Goal: Task Accomplishment & Management: Manage account settings

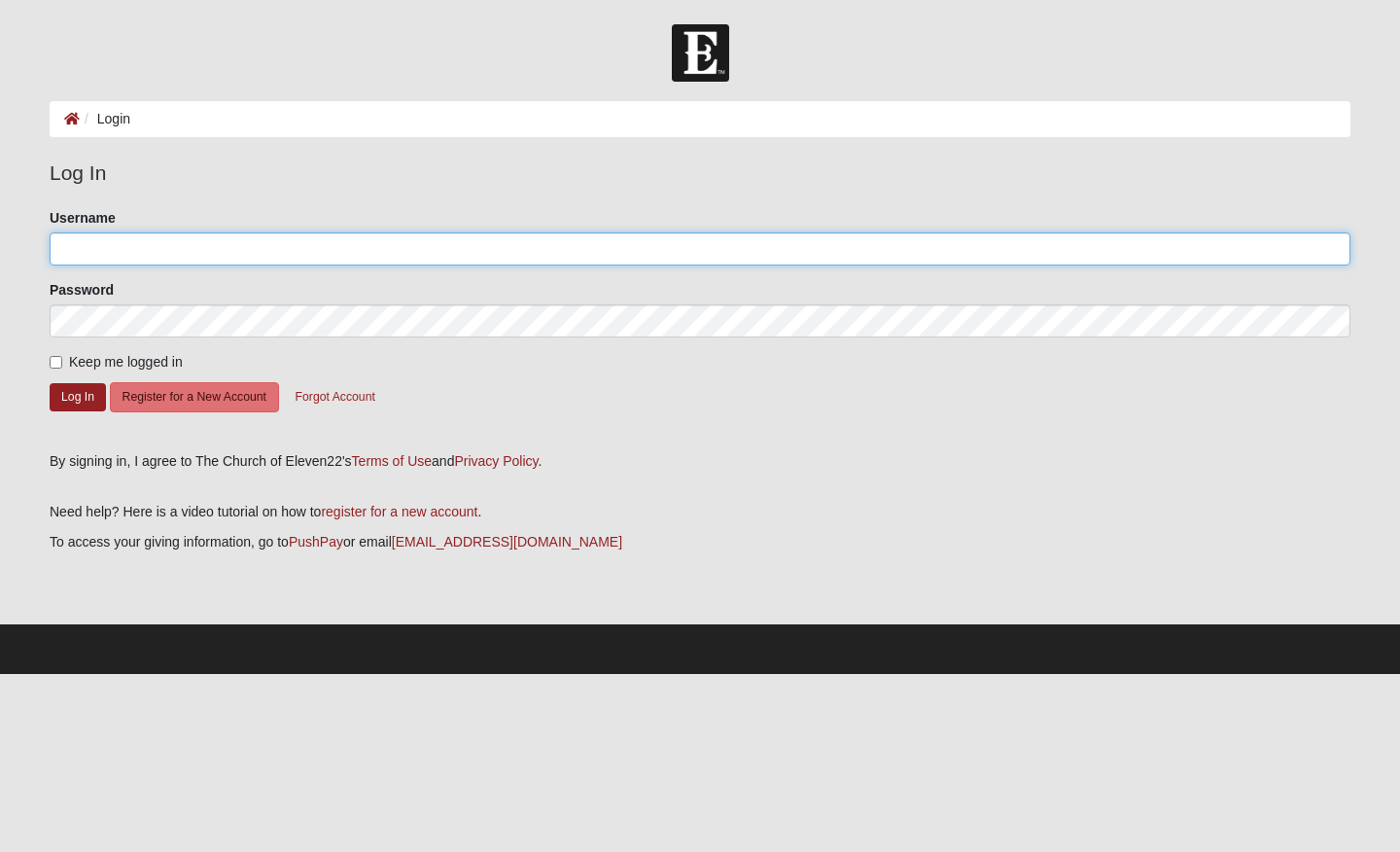
type input "dscherb"
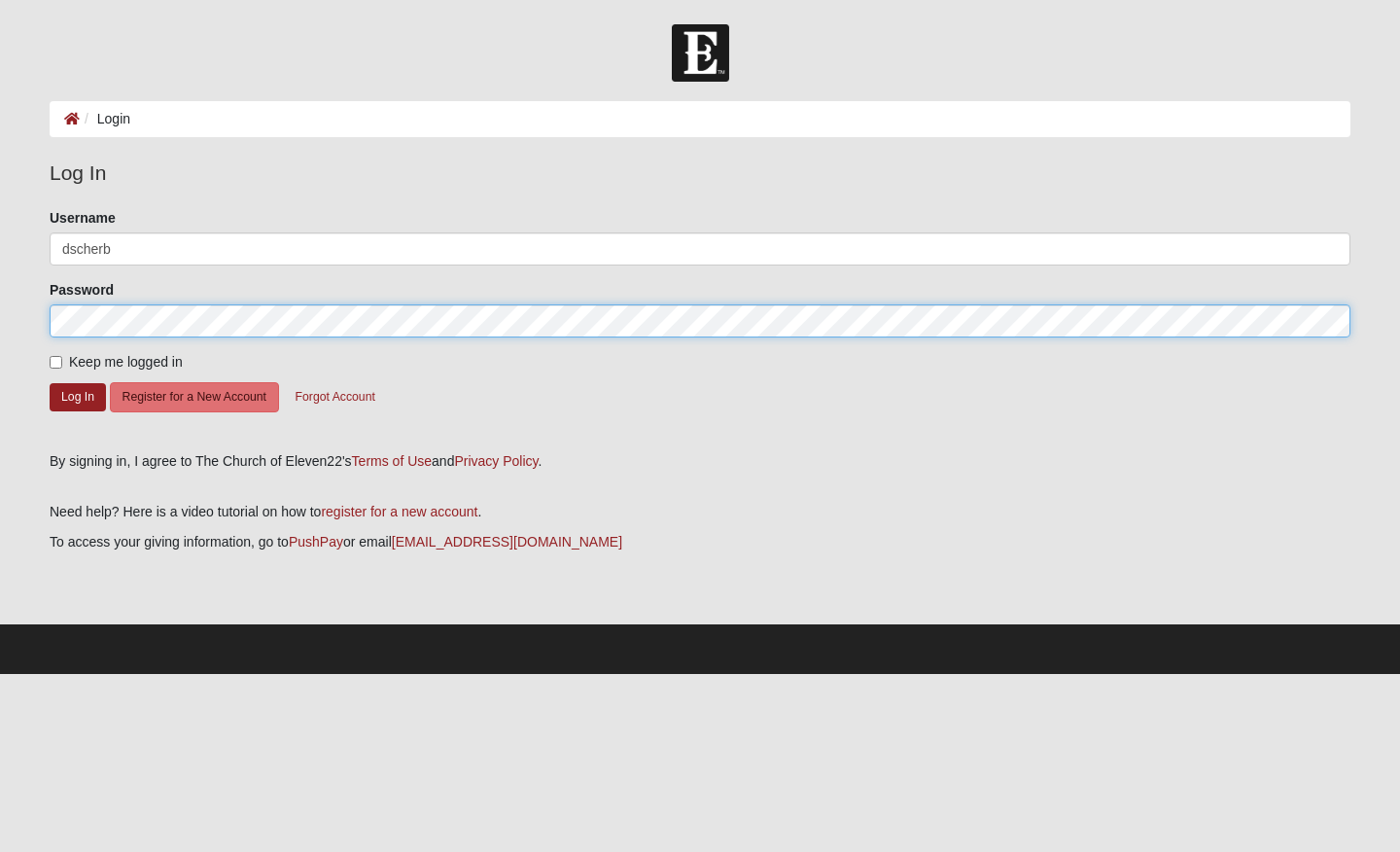
click at [78, 396] on button "Log In" at bounding box center [77, 397] width 56 height 29
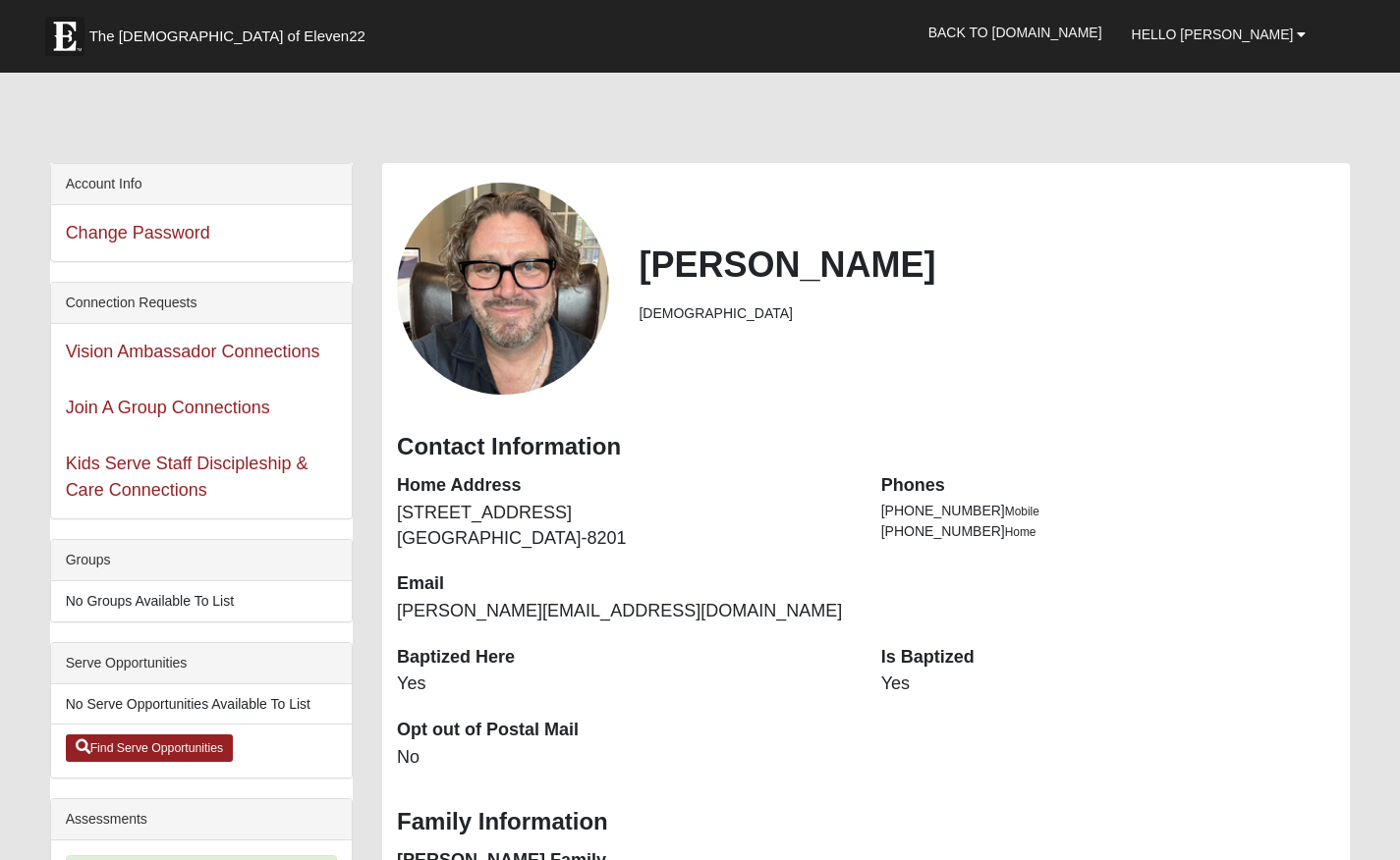
click at [69, 402] on link "Join A Group Connections" at bounding box center [168, 408] width 205 height 20
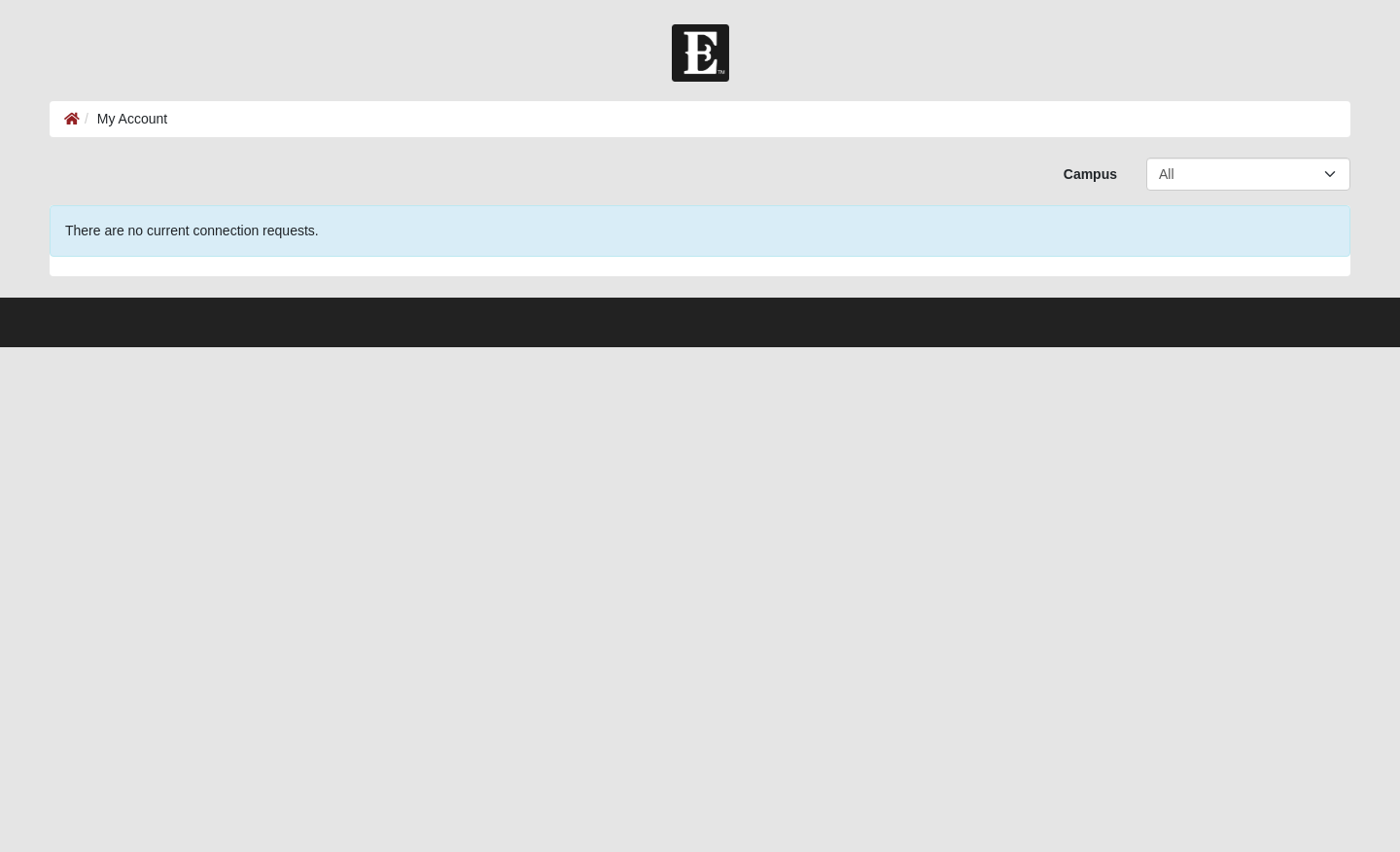
click at [242, 120] on ol "My Account" at bounding box center [700, 119] width 1301 height 36
click at [689, 55] on img at bounding box center [700, 53] width 57 height 57
click at [70, 119] on icon at bounding box center [72, 119] width 16 height 14
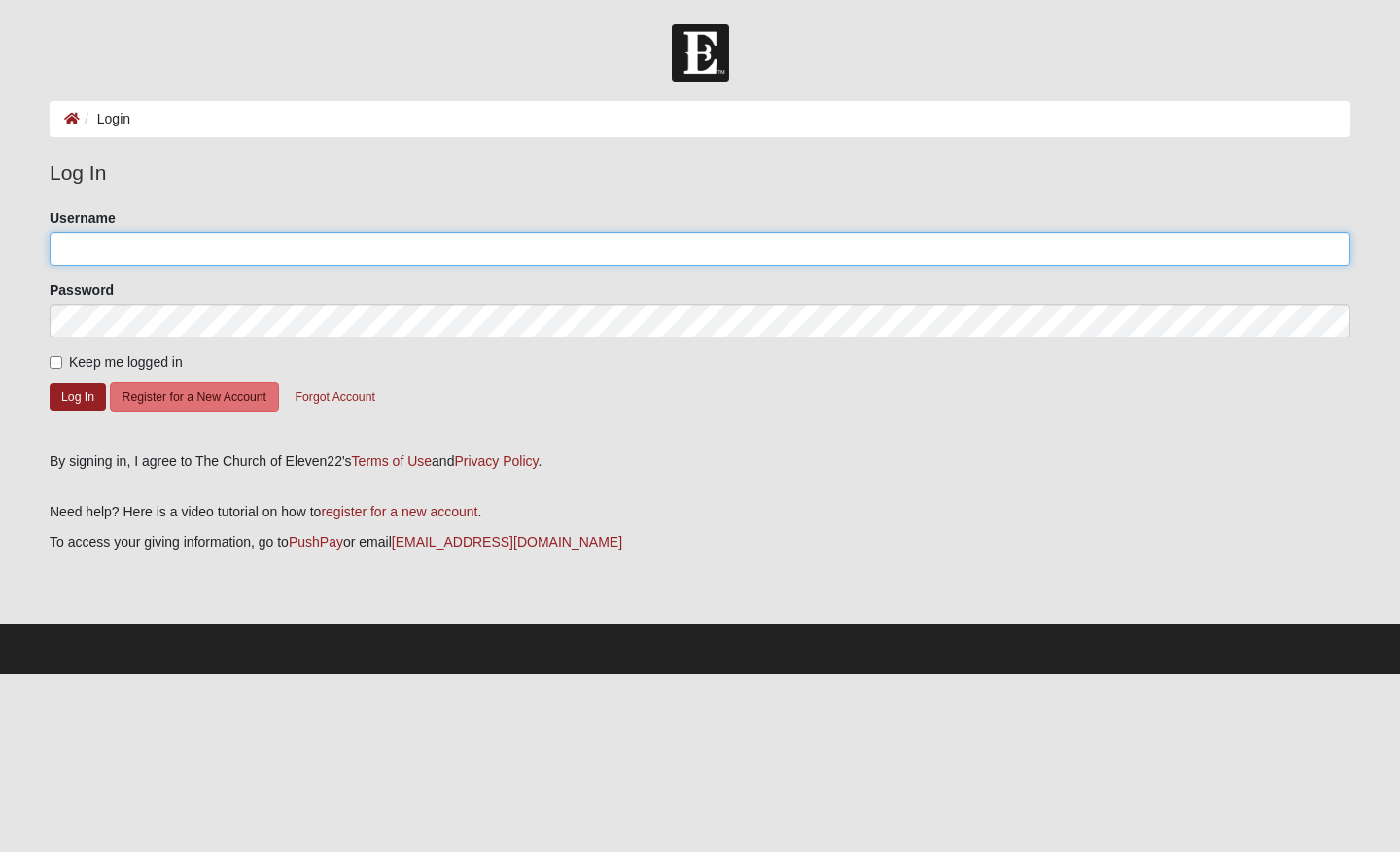
type input "dscherb"
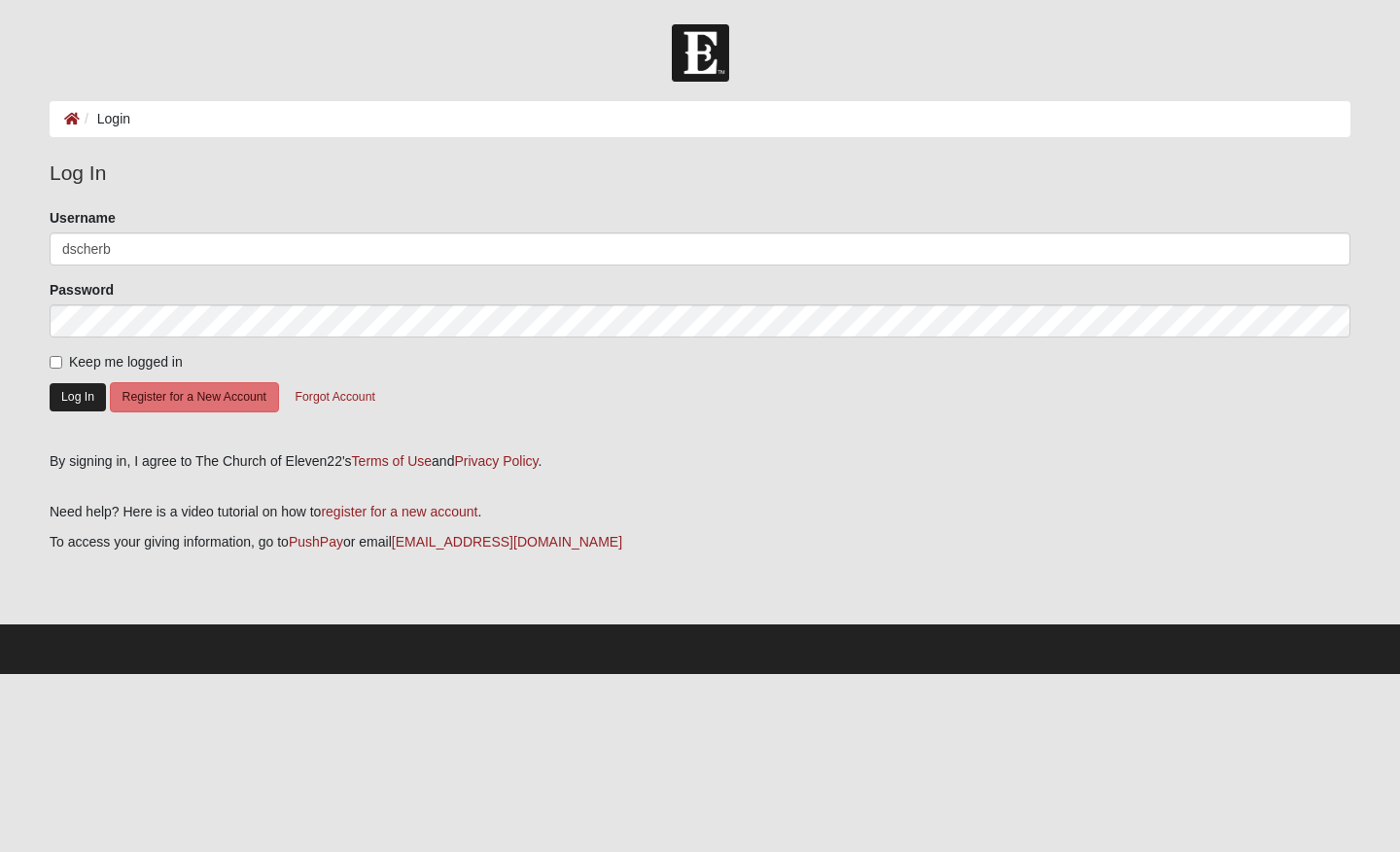
click at [70, 399] on button "Log In" at bounding box center [77, 397] width 56 height 29
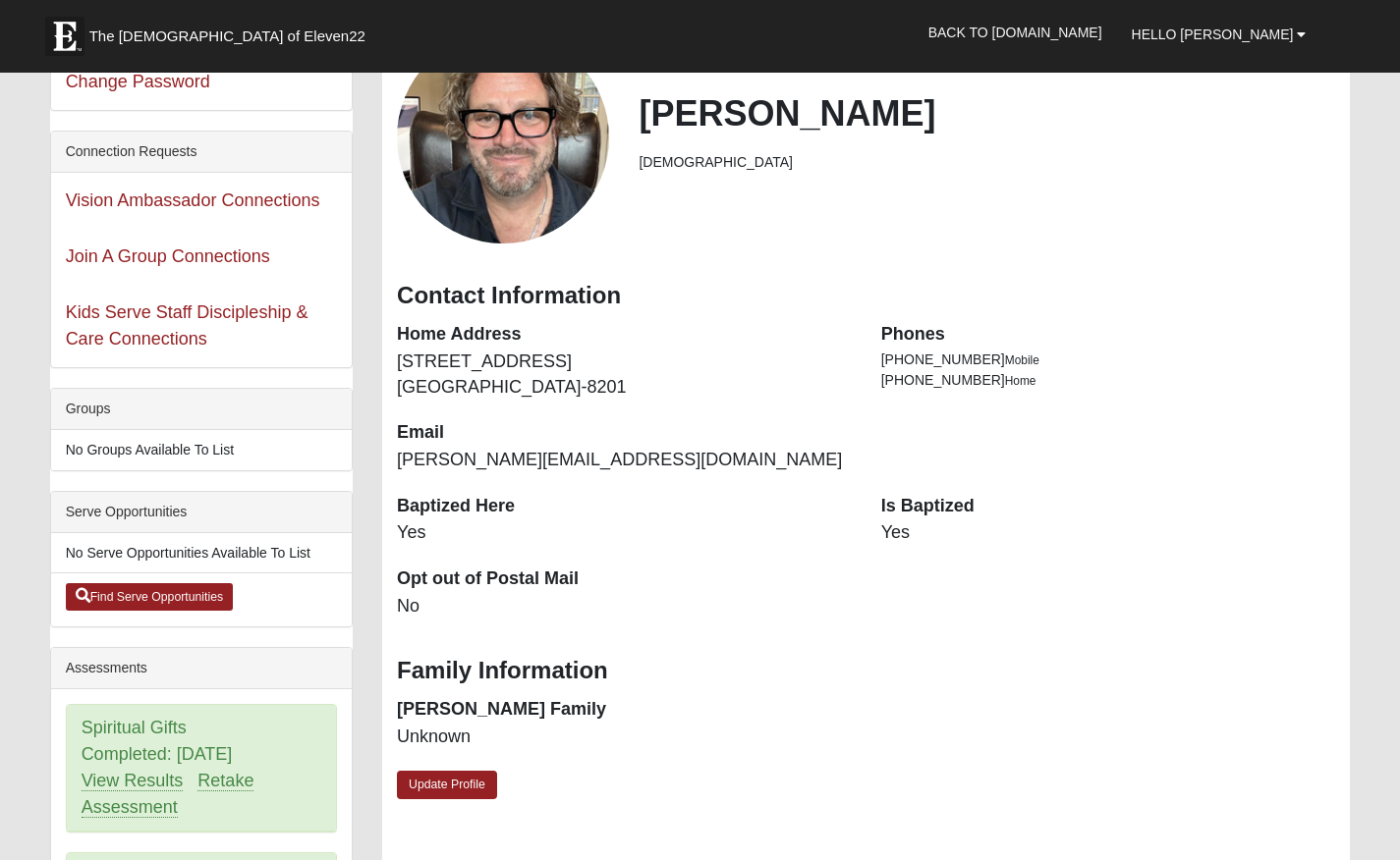
scroll to position [159, 0]
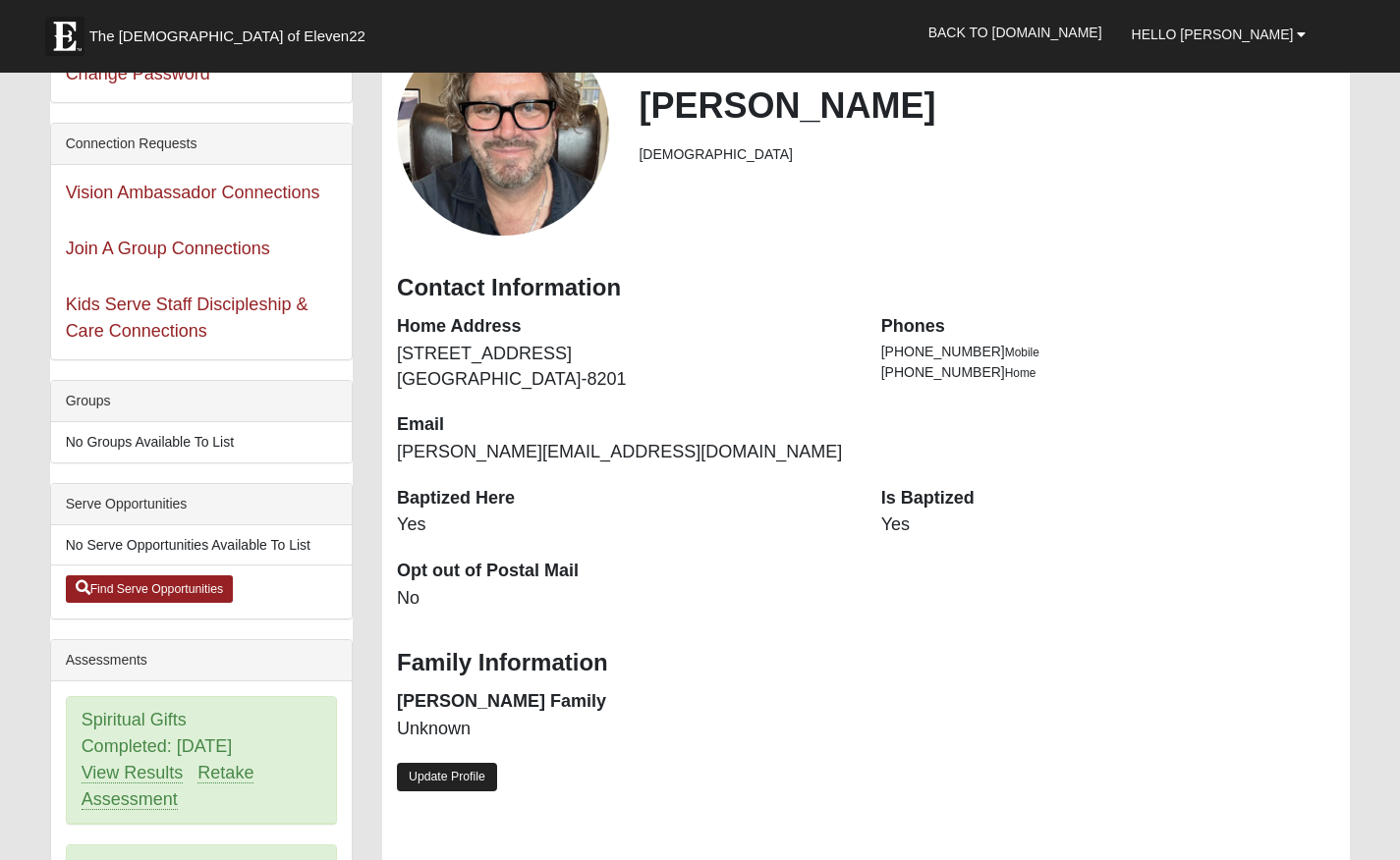
click at [431, 767] on link "Update Profile" at bounding box center [447, 777] width 100 height 29
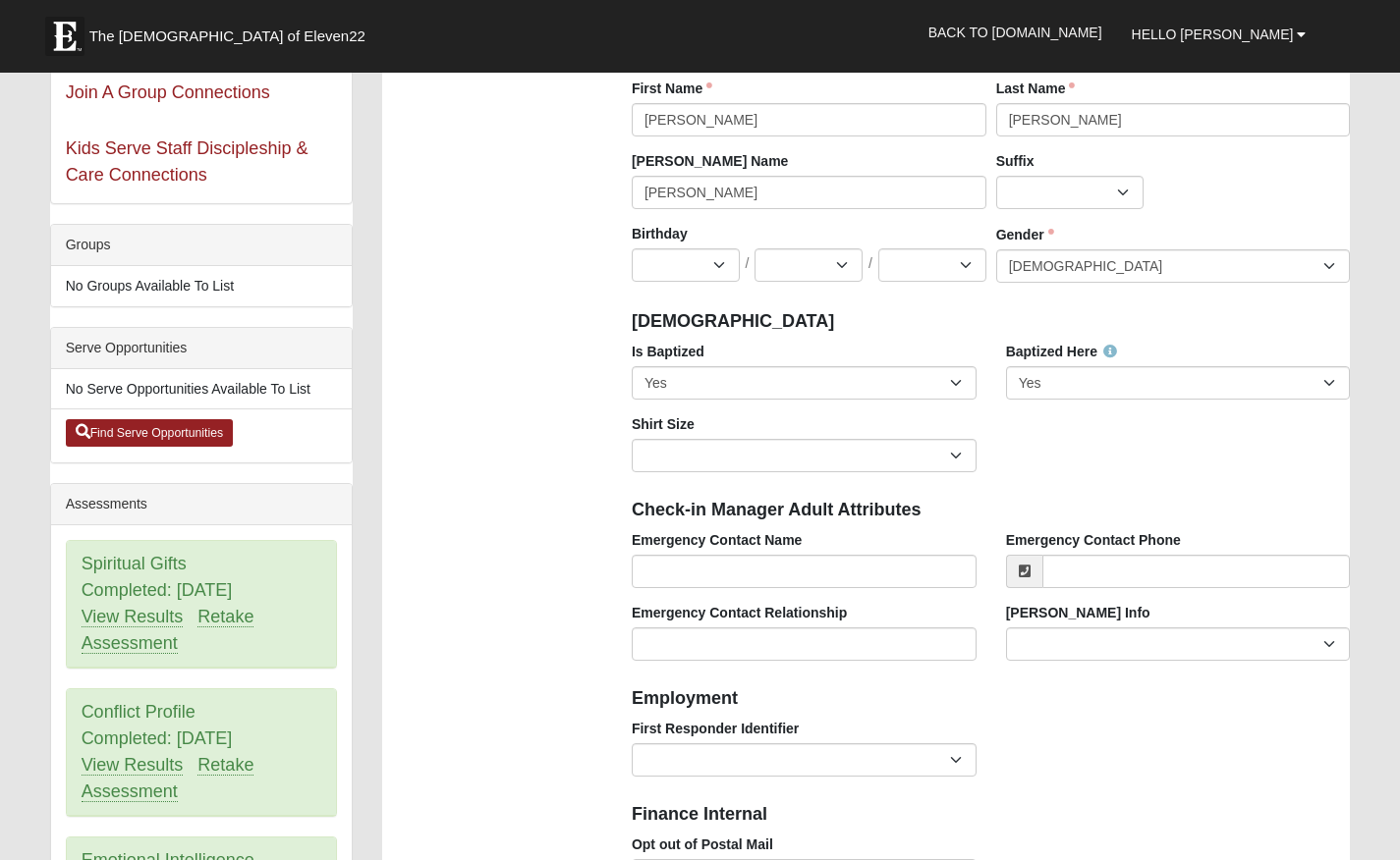
scroll to position [317, 0]
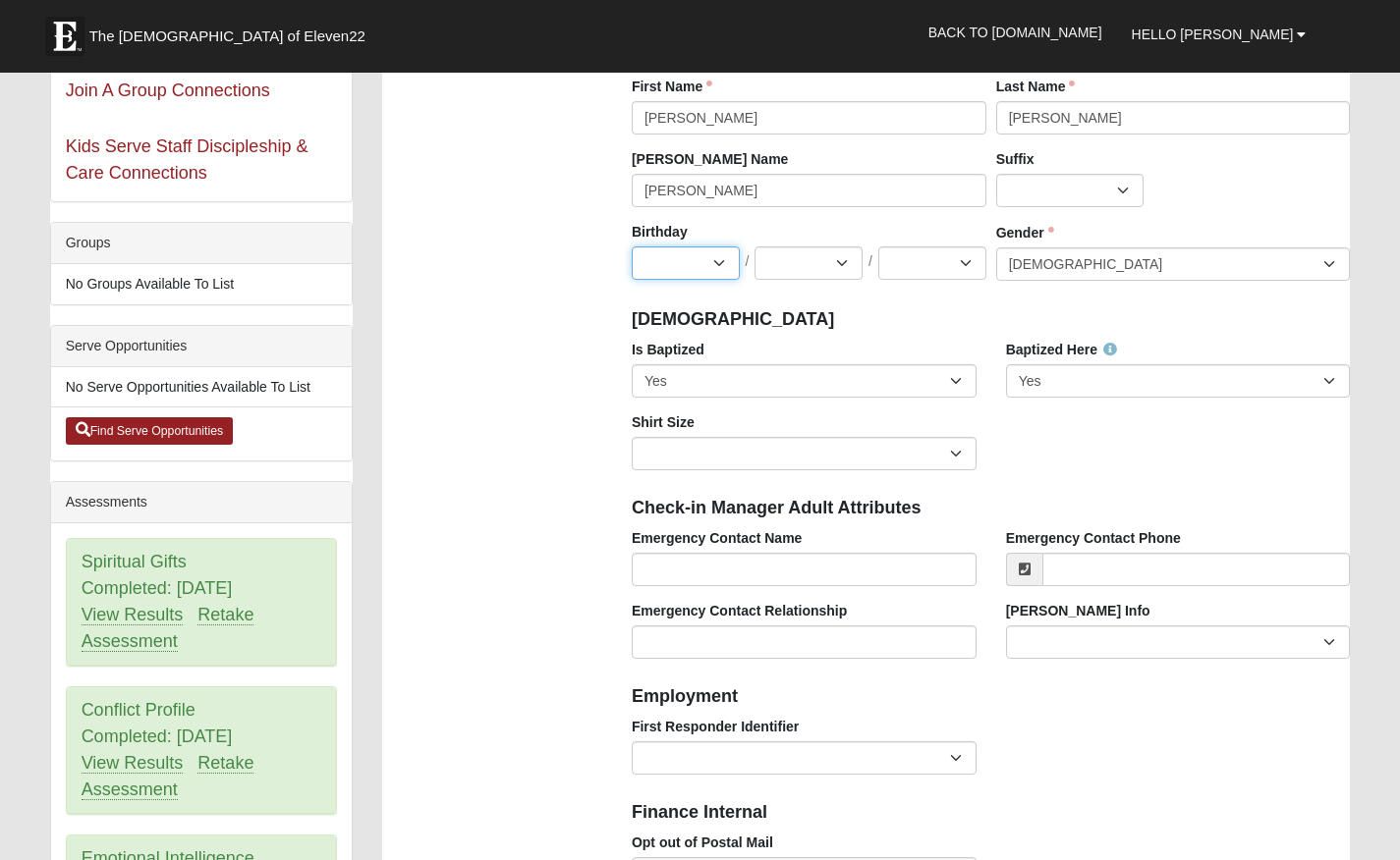
select select "10"
select select "11"
select select "1969"
select select "Adult XL"
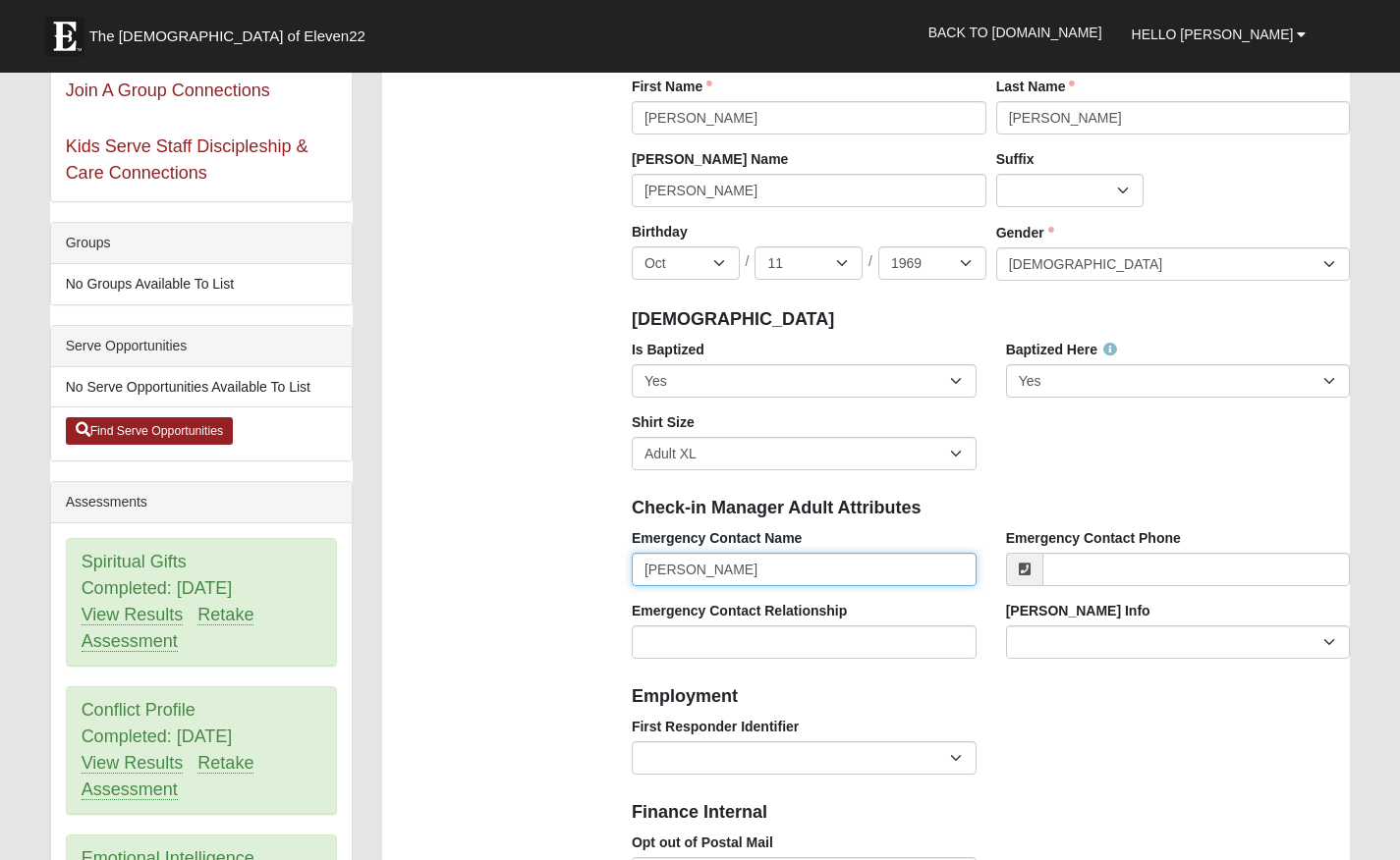
type input "[PERSON_NAME]"
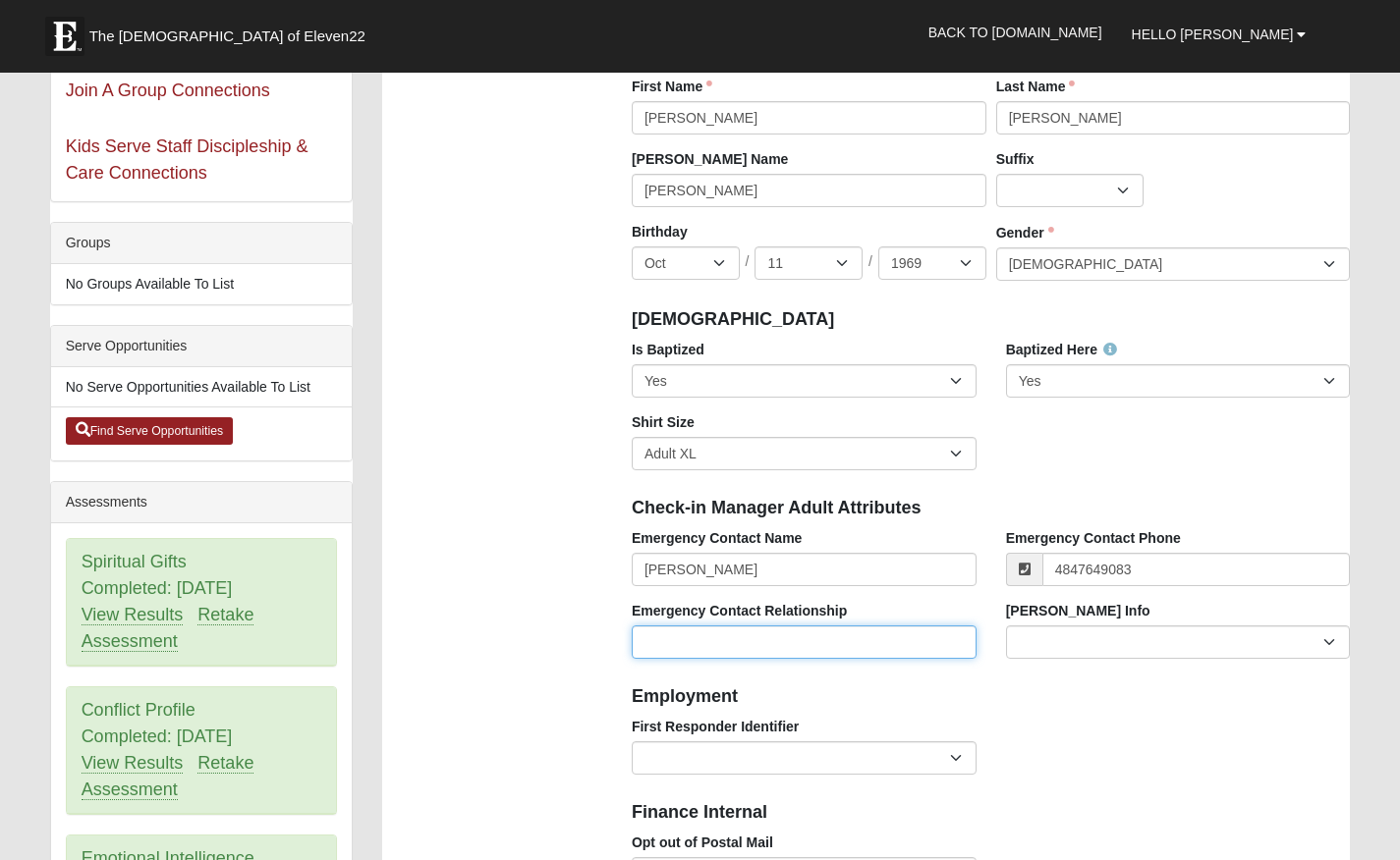
type input "[PHONE_NUMBER]"
click at [771, 635] on input "Emergency Contact Relationship" at bounding box center [803, 642] width 344 height 33
type input "Spouse"
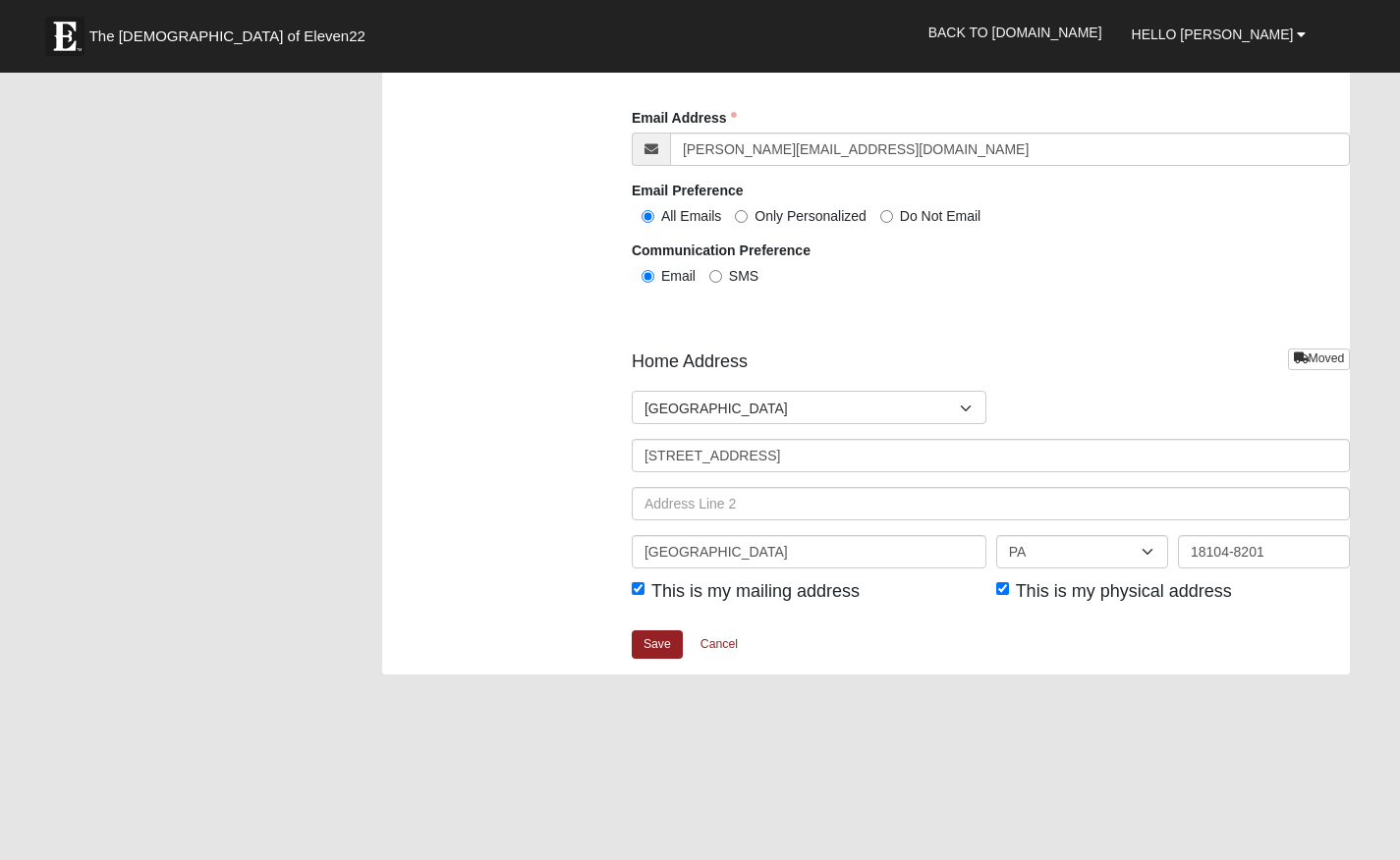
scroll to position [2199, 0]
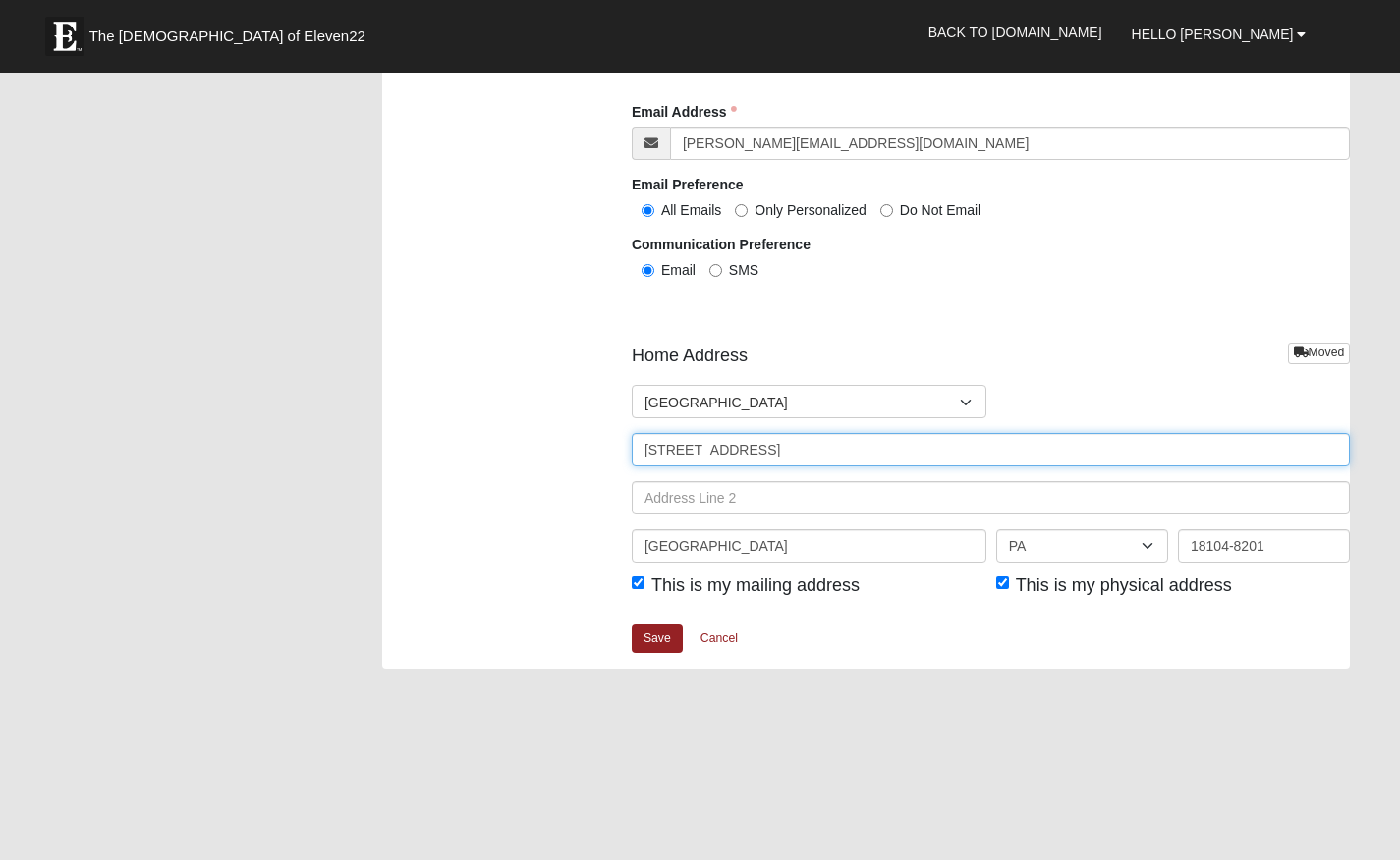
click at [782, 445] on input "[STREET_ADDRESS]" at bounding box center [990, 449] width 717 height 33
click at [782, 445] on input "4516 Bellflower Way" at bounding box center [990, 449] width 717 height 33
type input "[STREET_ADDRESS]"
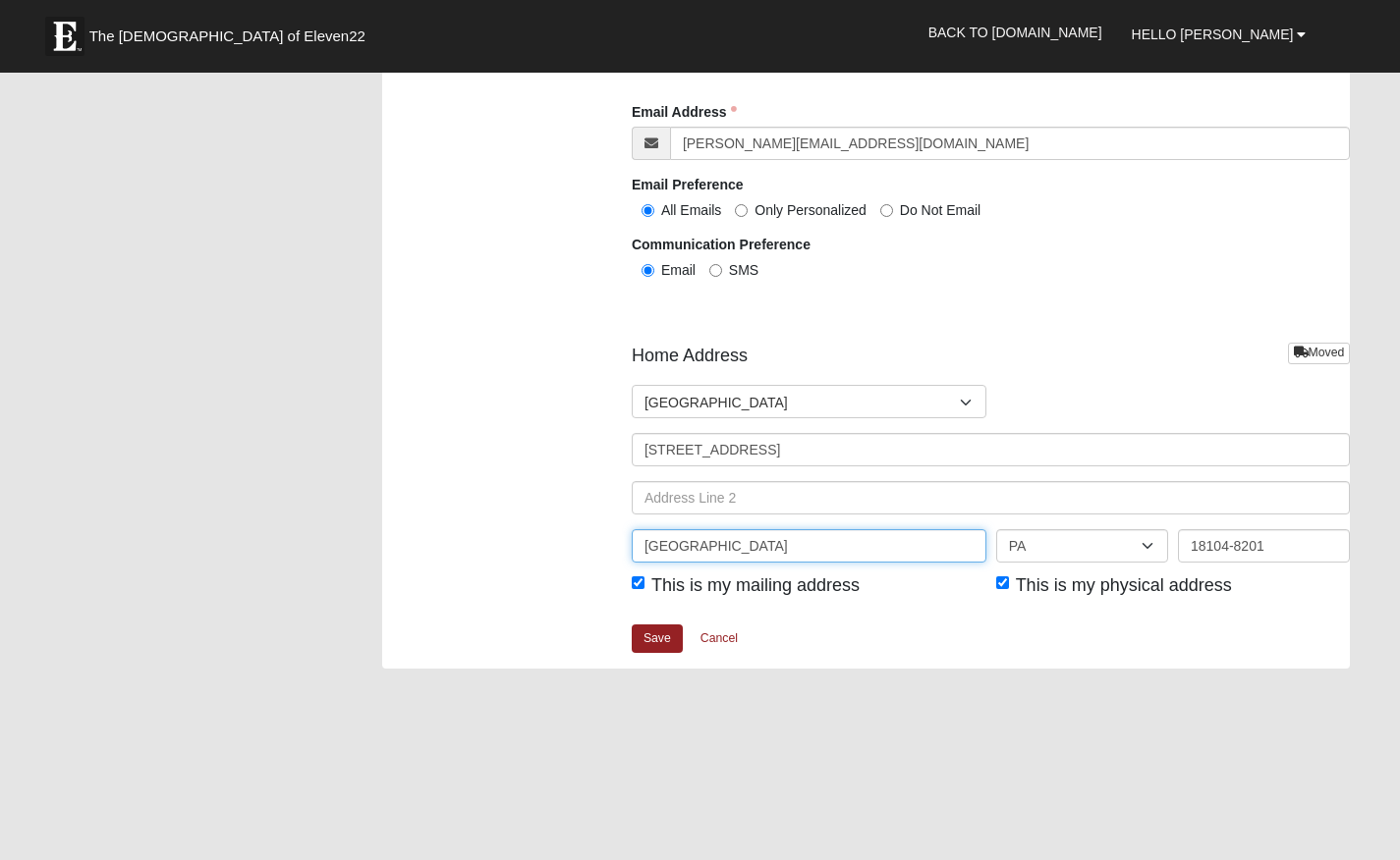
click at [777, 530] on input "Allentown" at bounding box center [808, 546] width 354 height 33
click at [744, 534] on input "Allentown" at bounding box center [808, 546] width 354 height 33
type input "Orefield"
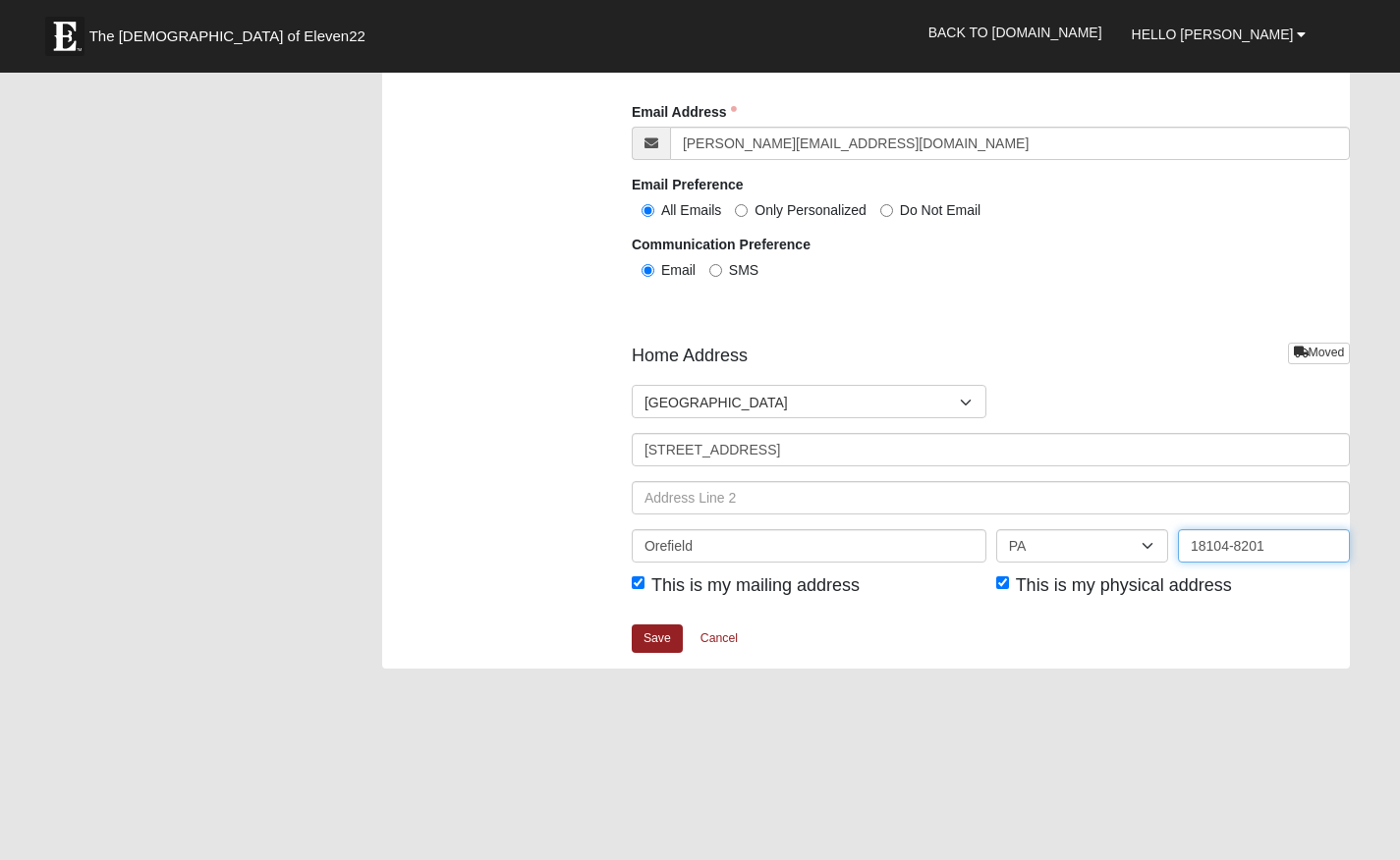
click at [1213, 530] on input "18104-8201" at bounding box center [1263, 546] width 172 height 33
click at [1282, 540] on input "18104-8201" at bounding box center [1263, 546] width 172 height 33
type input "18069"
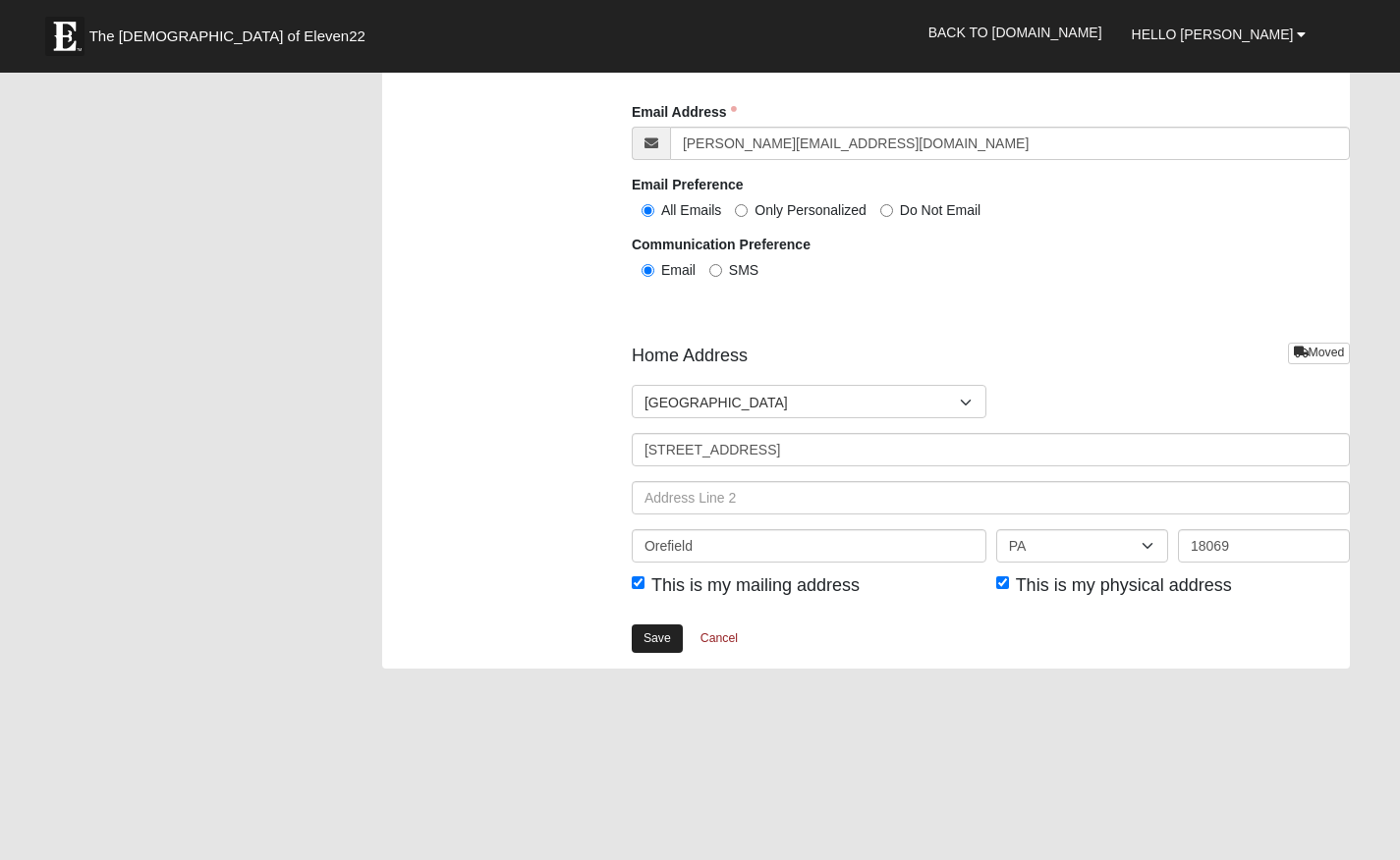
click at [670, 630] on link "Save" at bounding box center [657, 639] width 51 height 29
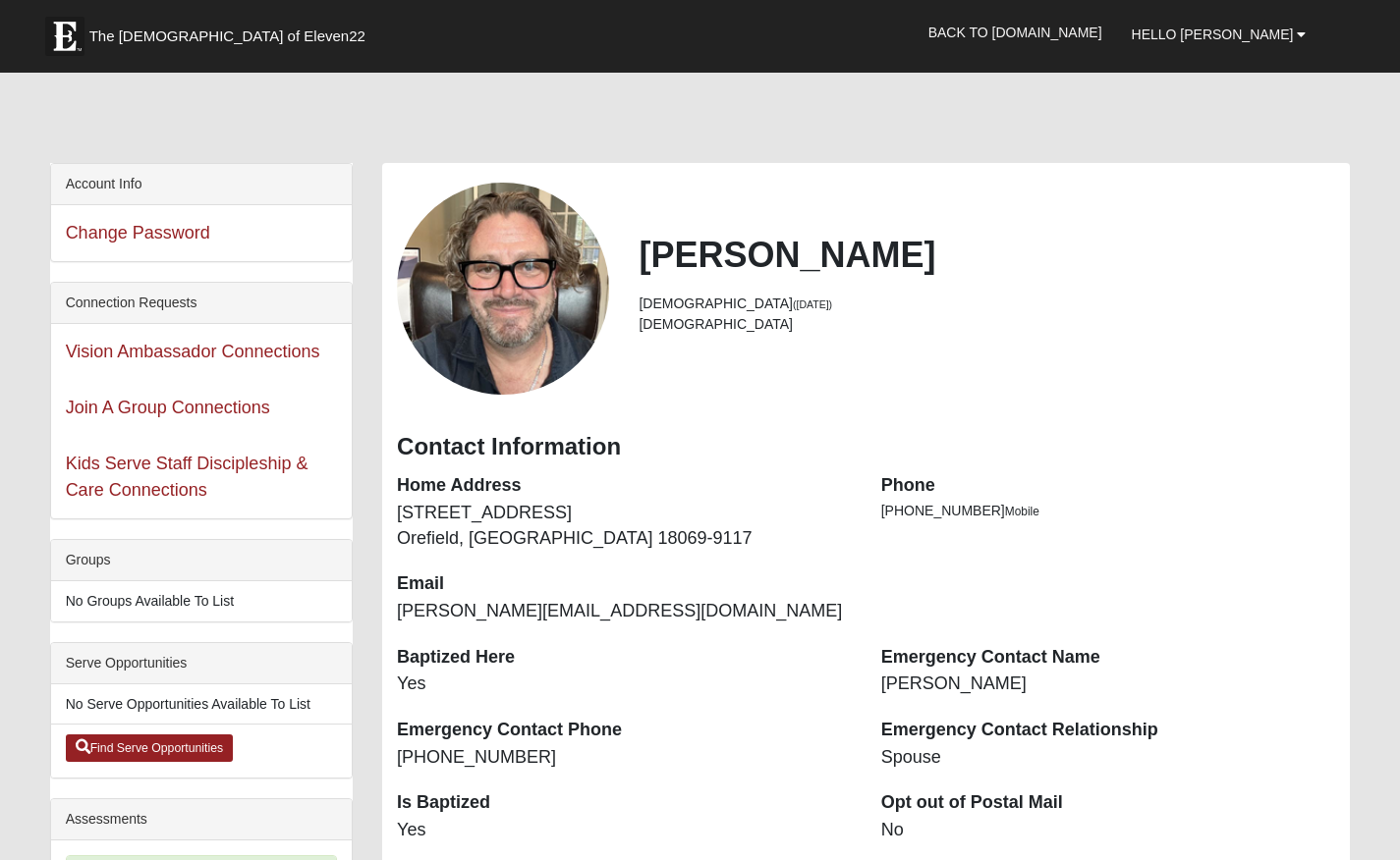
click at [524, 331] on div "View Fullsize Photo" at bounding box center [503, 288] width 213 height 213
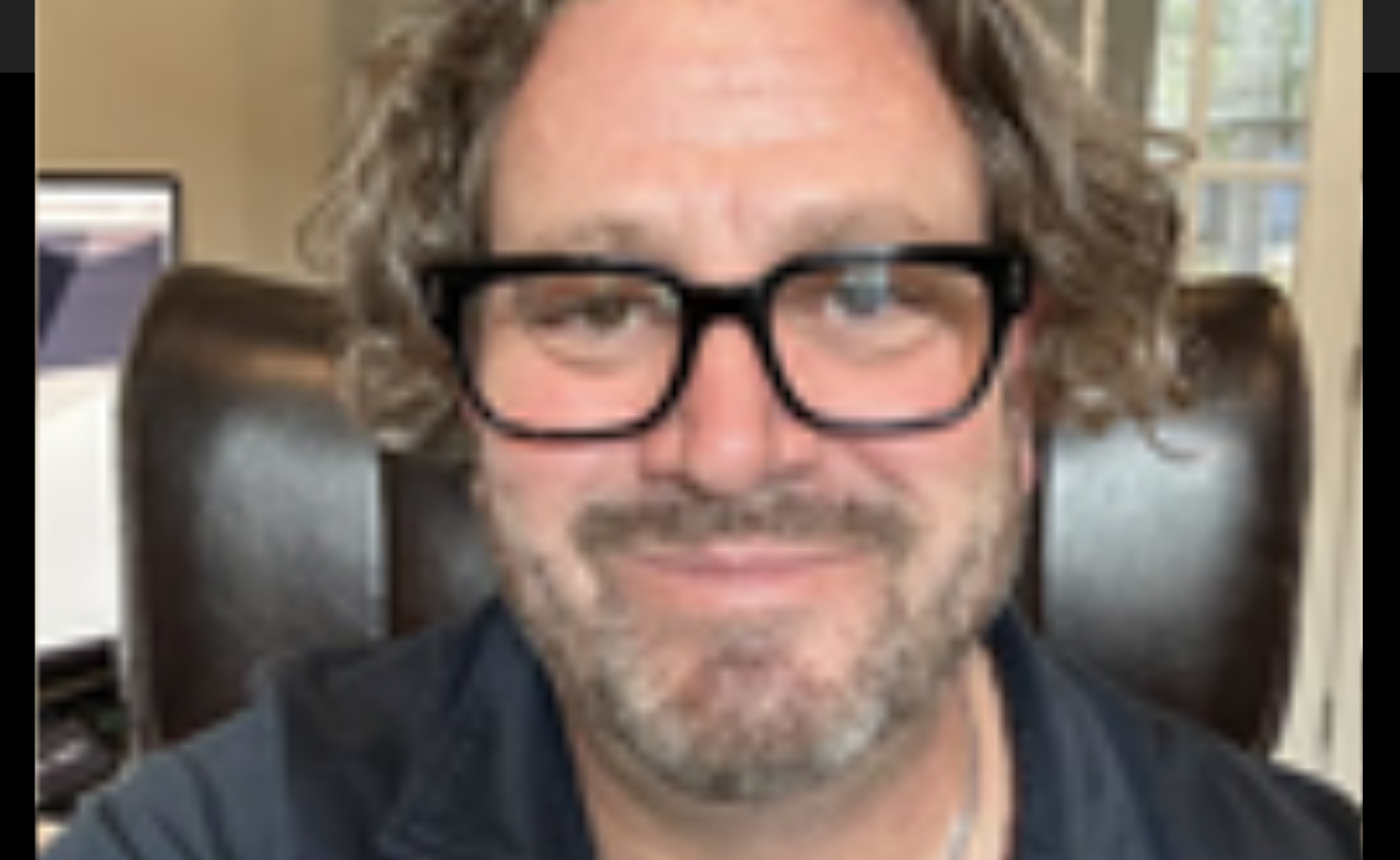
click at [524, 331] on div "View Fullsize Photo" at bounding box center [700, 430] width 1330 height 1330
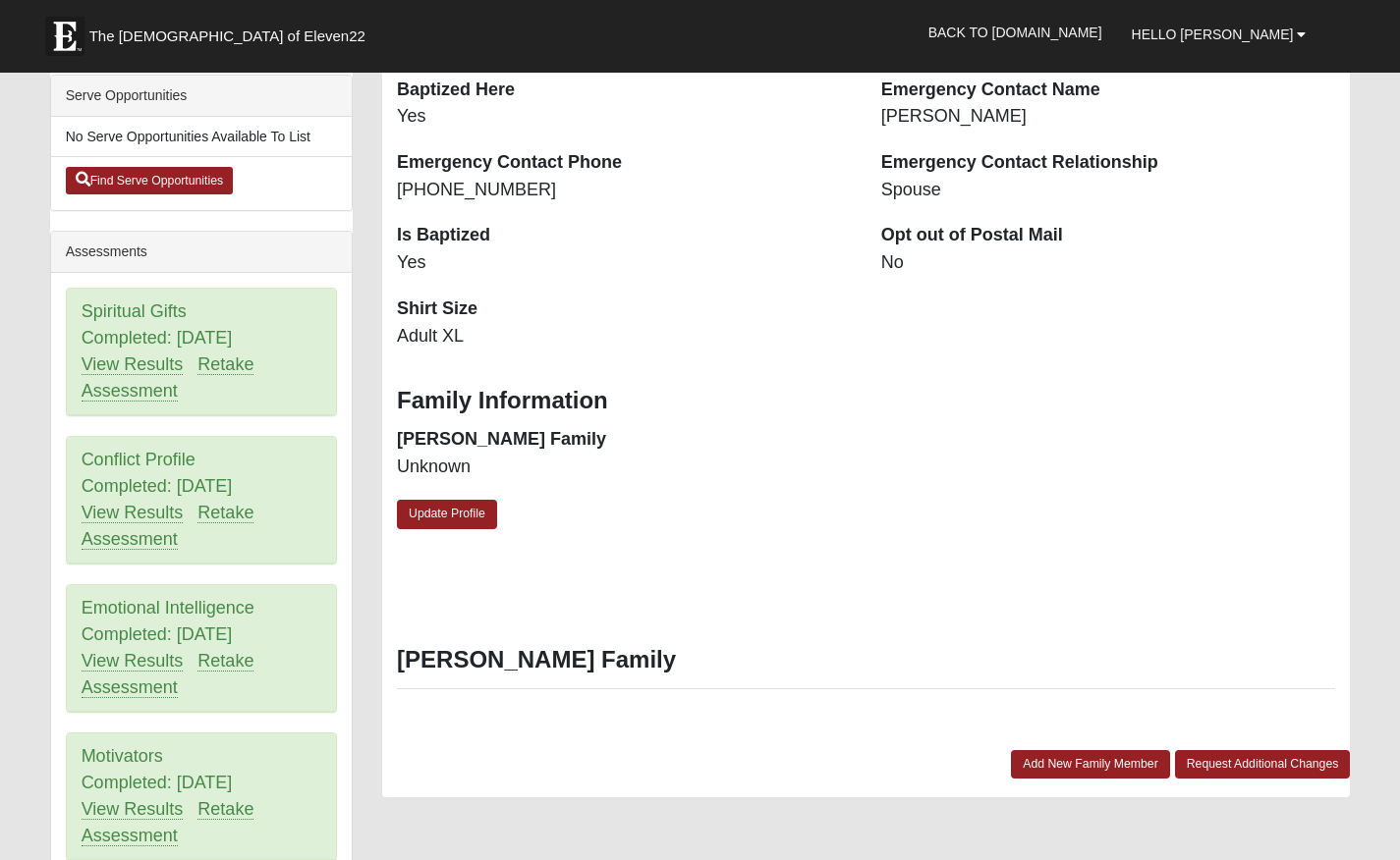
scroll to position [569, 0]
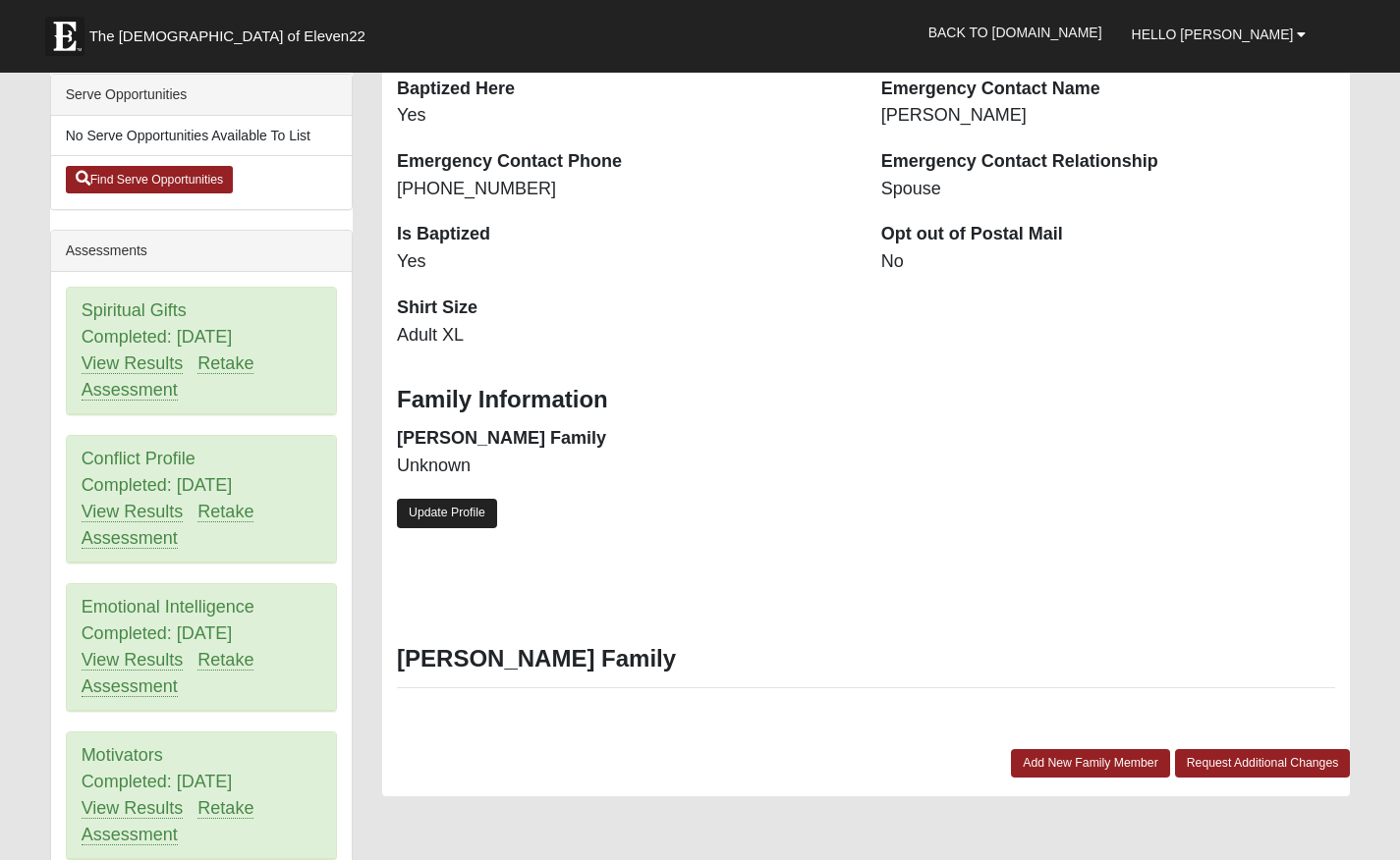
click at [434, 505] on link "Update Profile" at bounding box center [447, 513] width 100 height 29
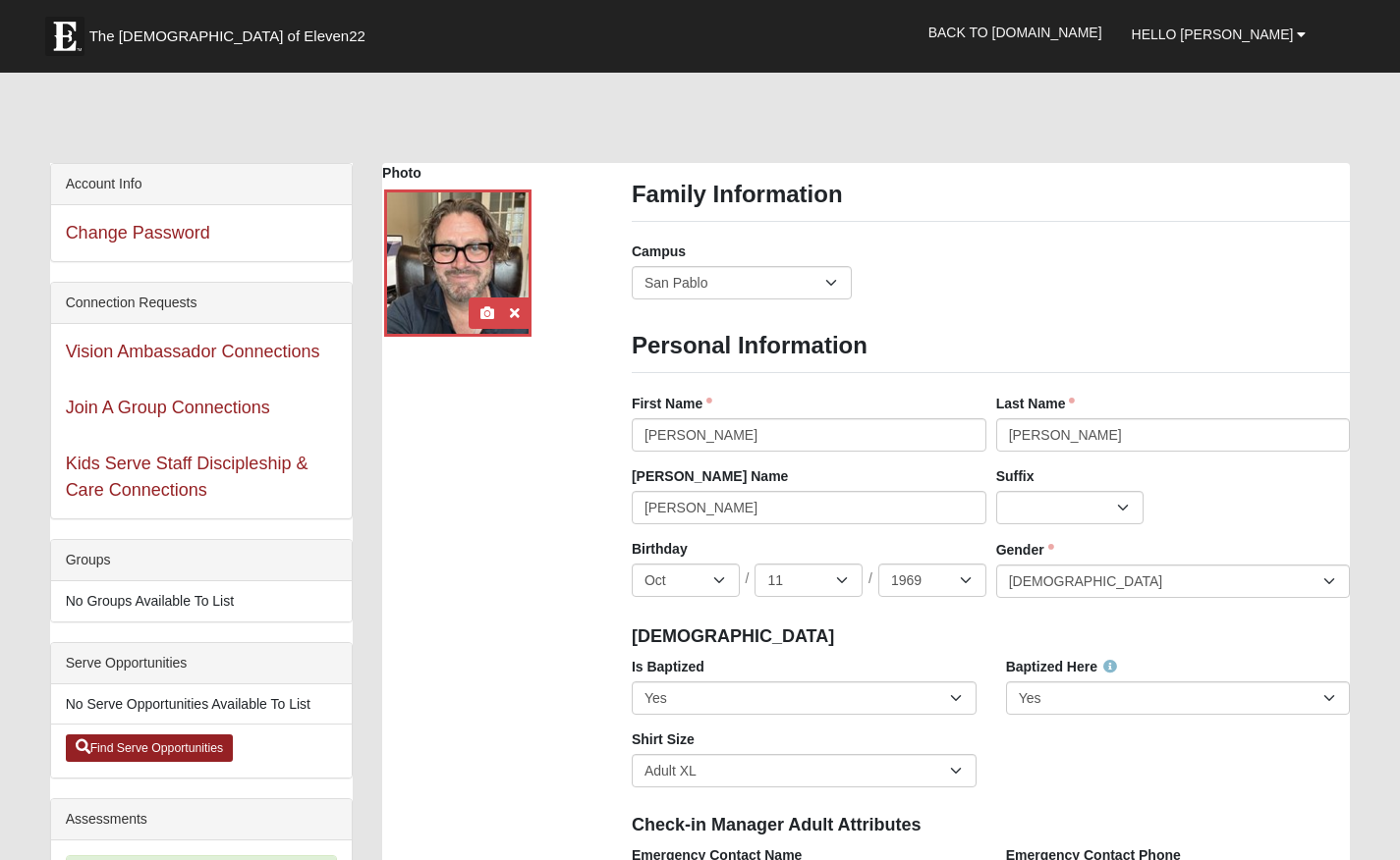
scroll to position [0, 0]
click at [453, 277] on div at bounding box center [458, 263] width 148 height 148
click at [493, 309] on icon at bounding box center [487, 313] width 14 height 14
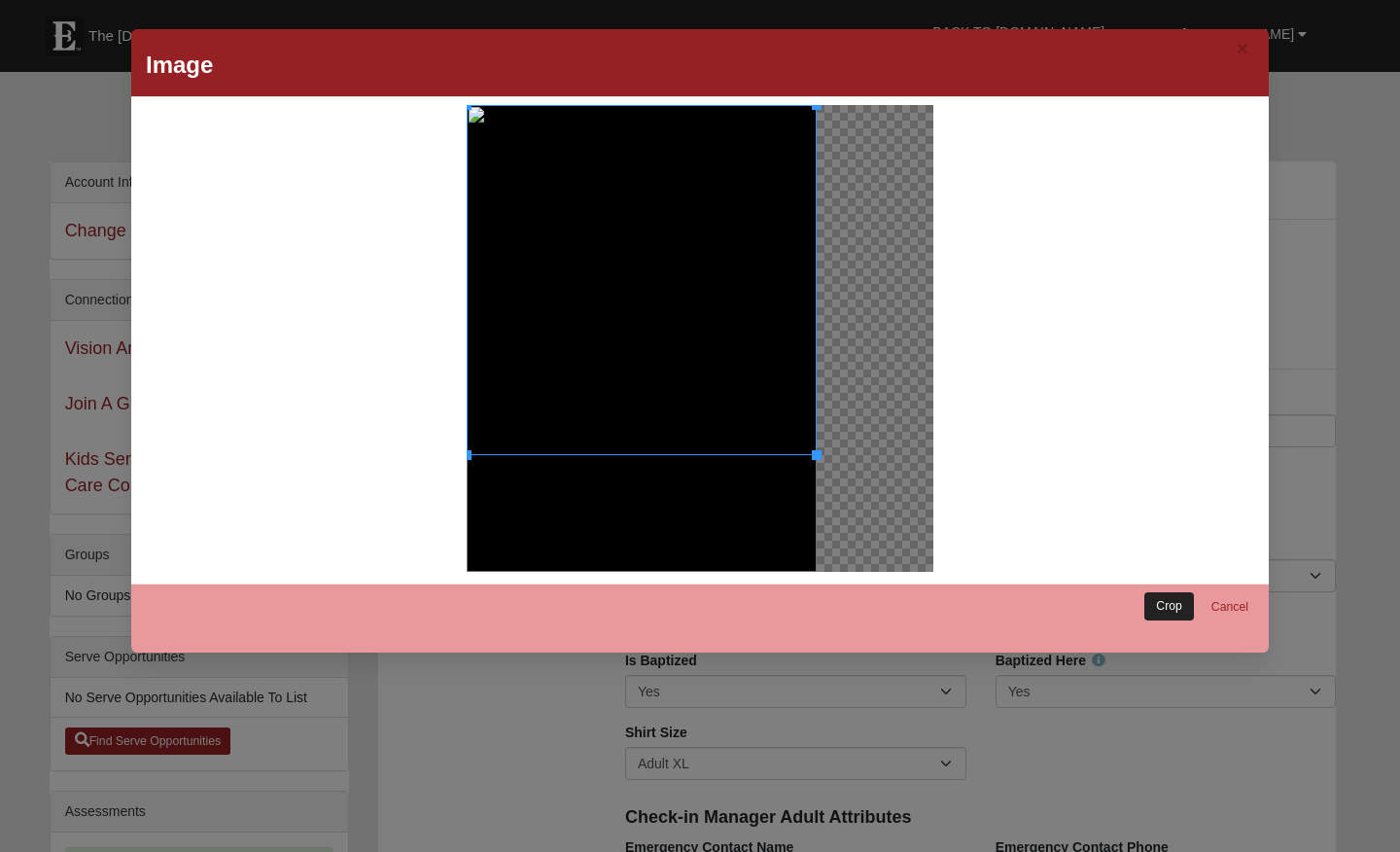
click at [1149, 598] on link "Crop" at bounding box center [1169, 606] width 49 height 29
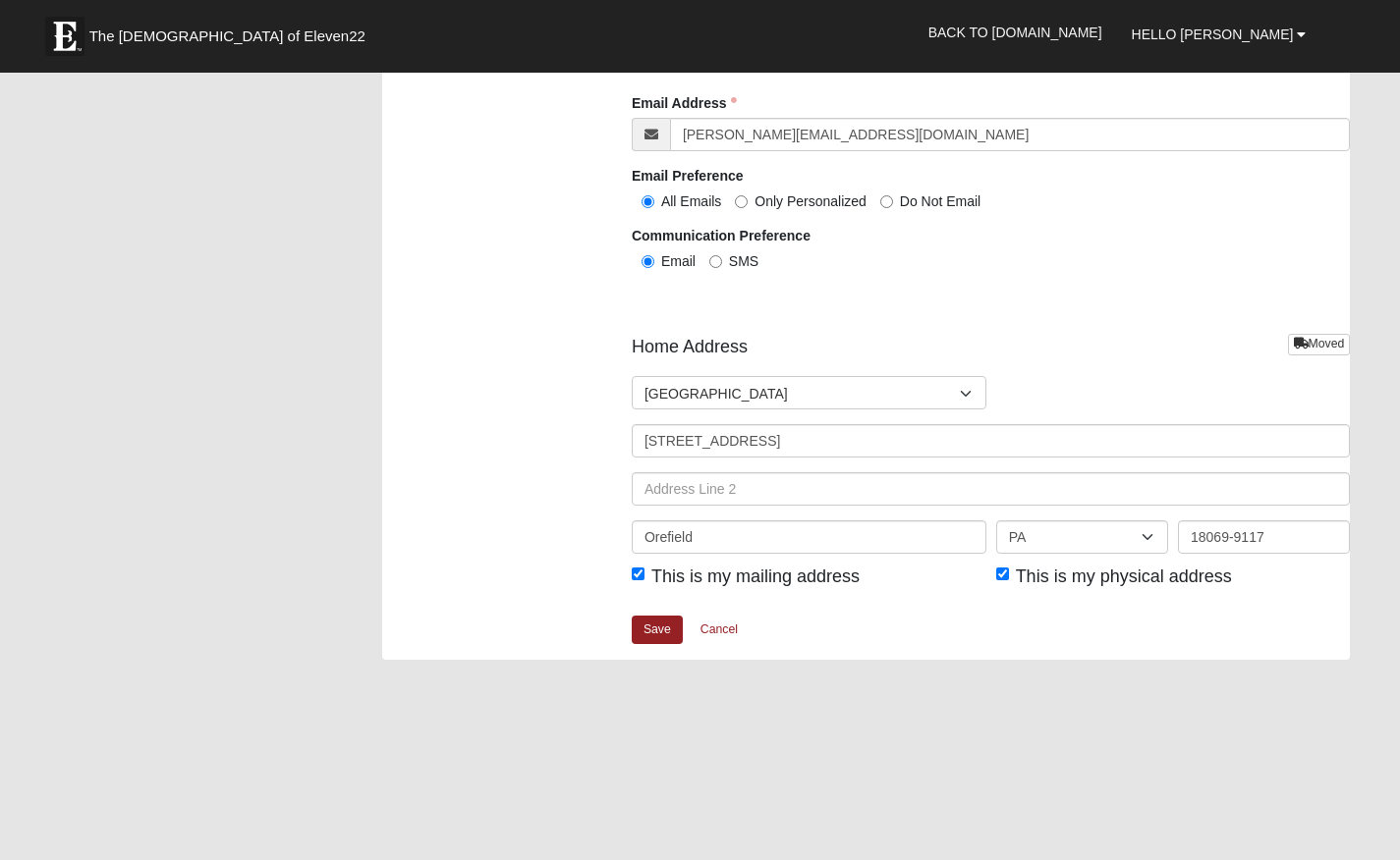
scroll to position [2209, 0]
click at [657, 617] on link "Save" at bounding box center [657, 629] width 51 height 29
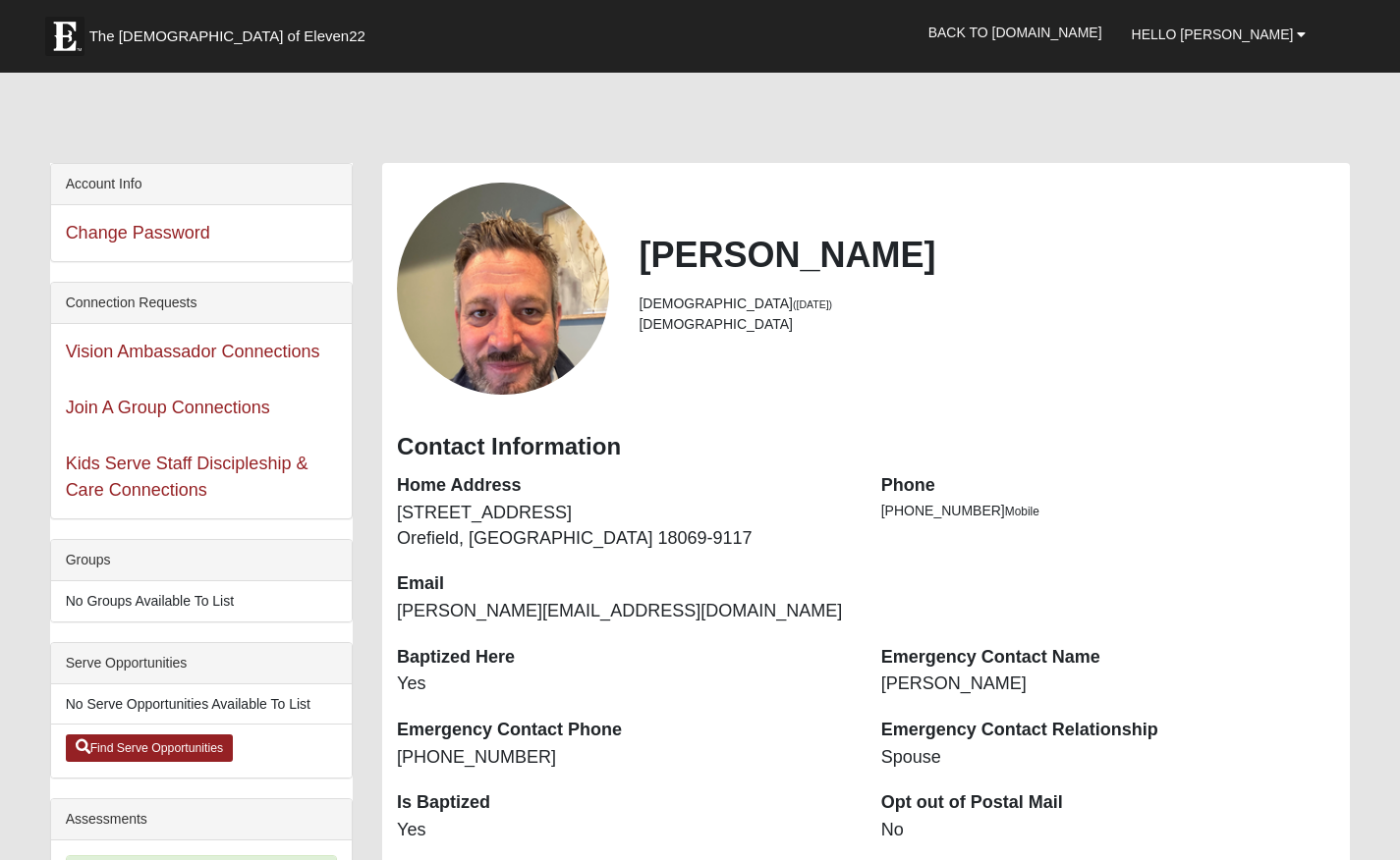
click at [528, 311] on div "View Fullsize Photo" at bounding box center [503, 288] width 213 height 213
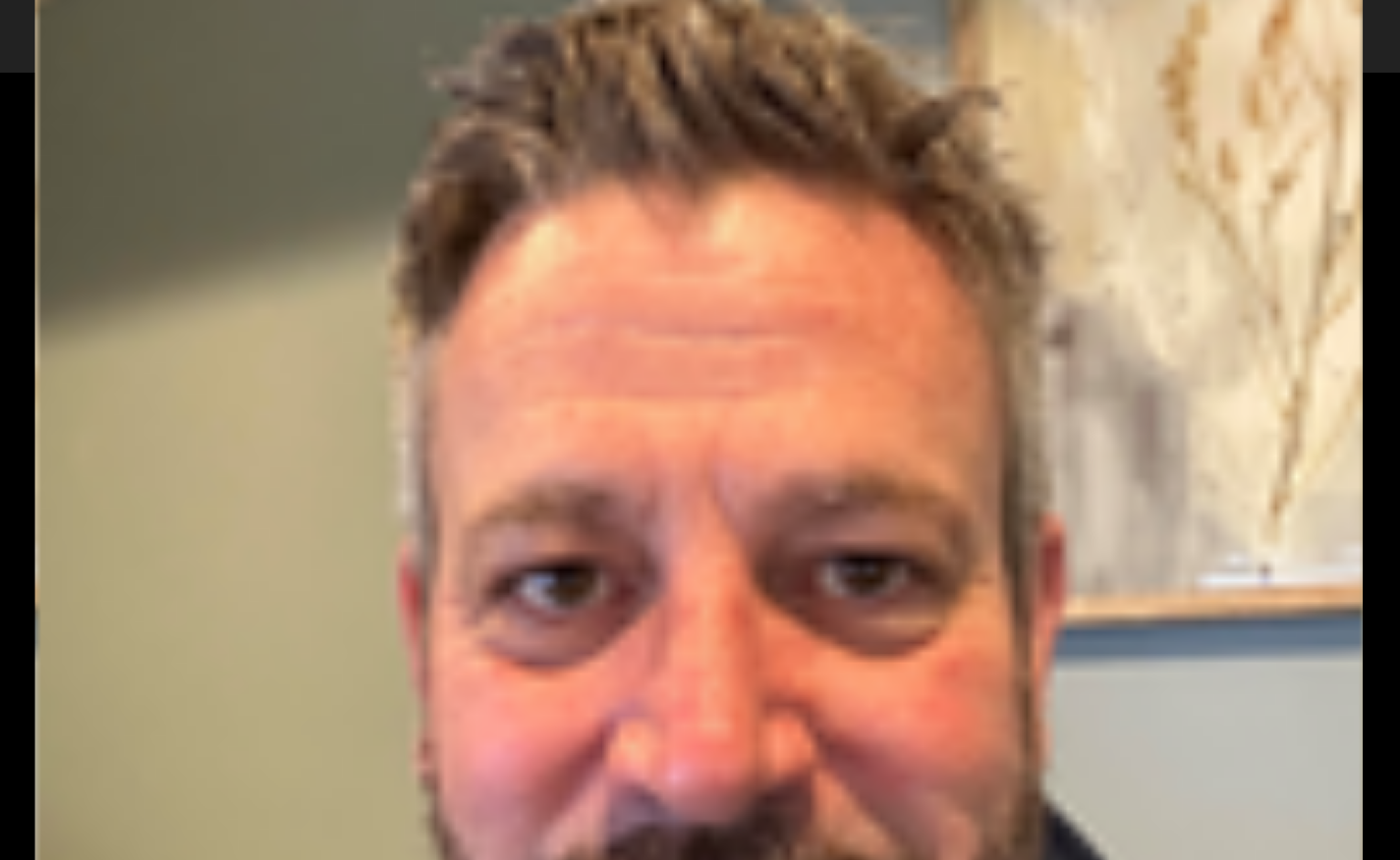
click at [528, 311] on div "View Fullsize Photo" at bounding box center [700, 430] width 1330 height 1330
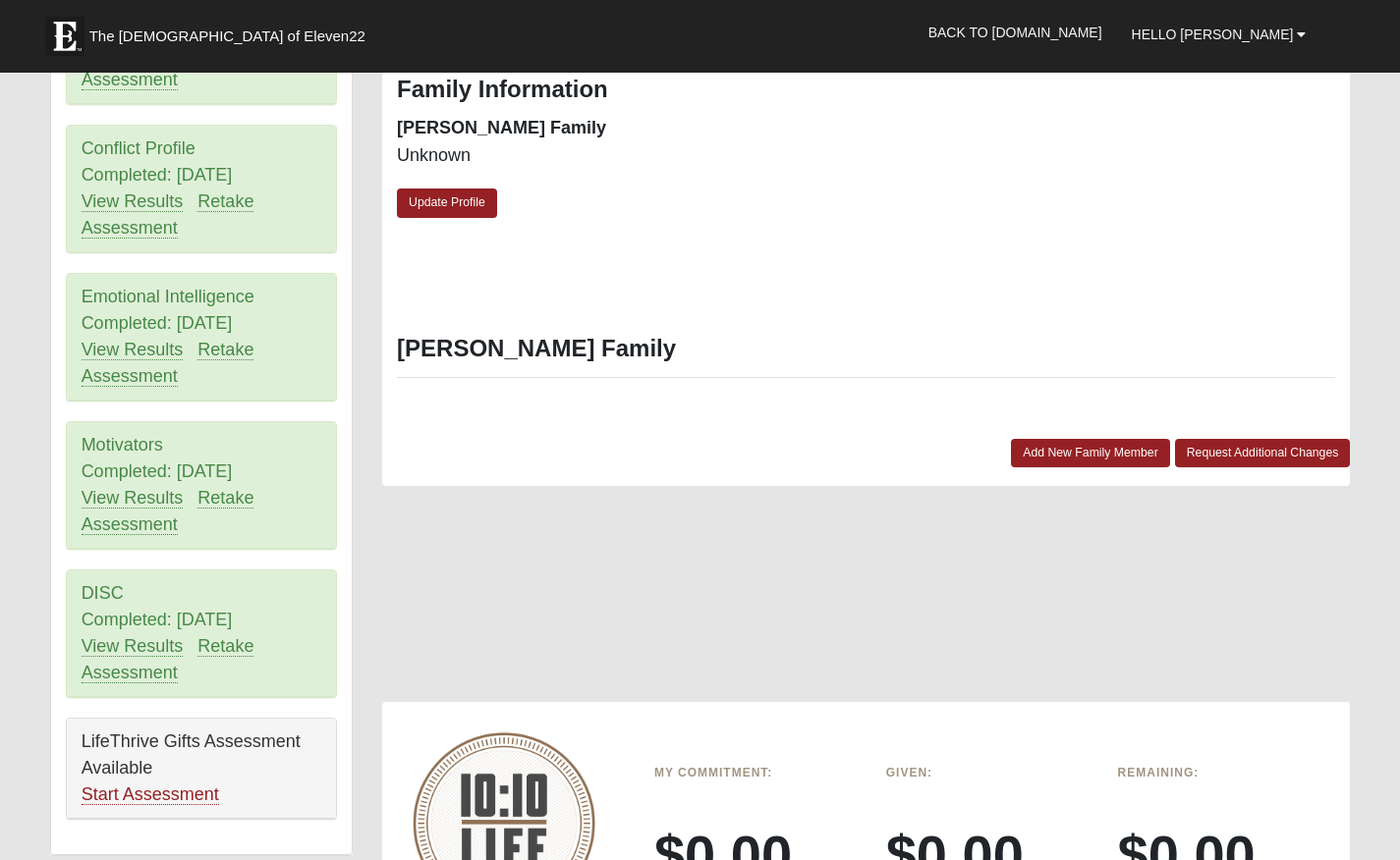
scroll to position [876, 0]
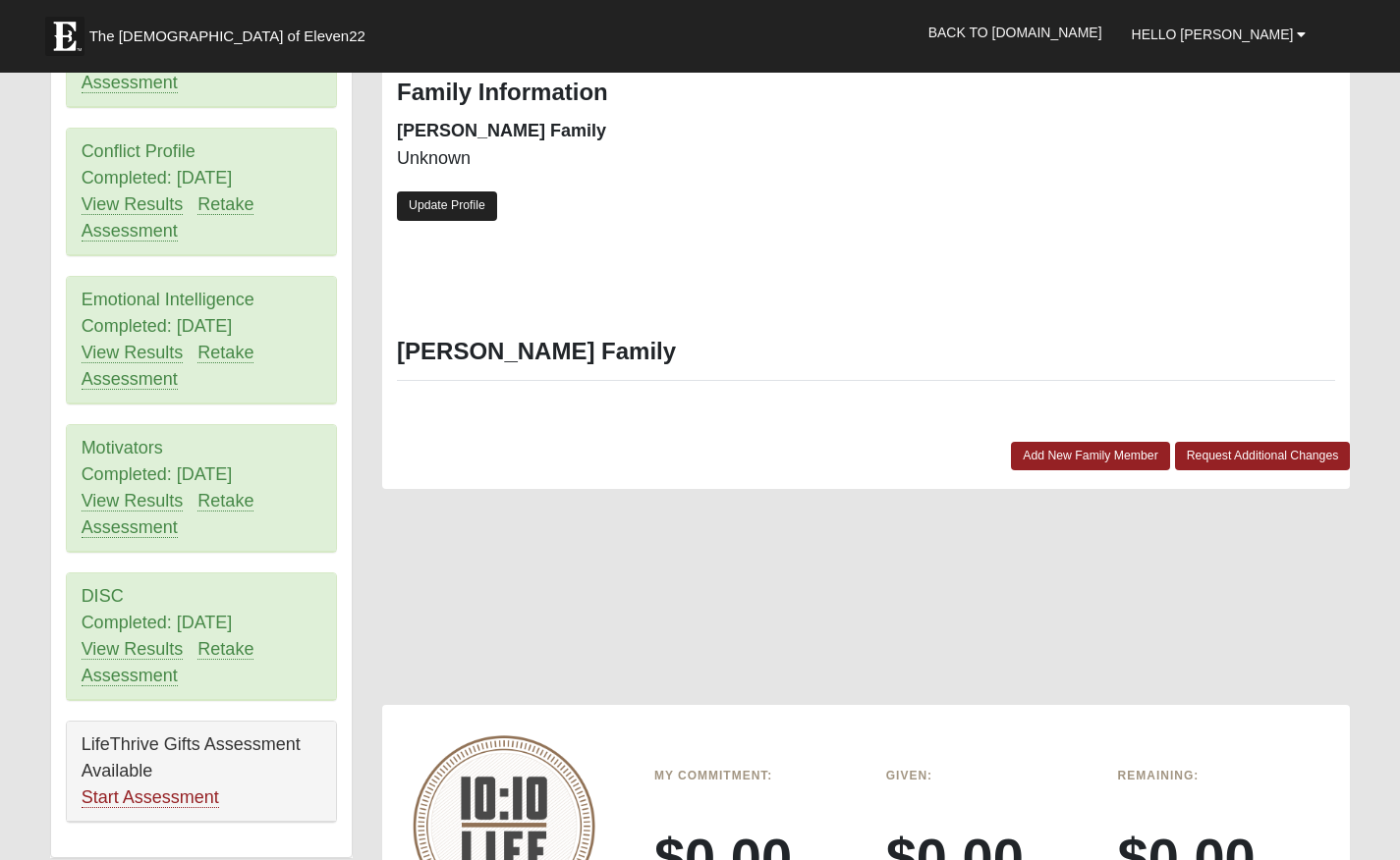
click at [461, 192] on link "Update Profile" at bounding box center [447, 206] width 100 height 29
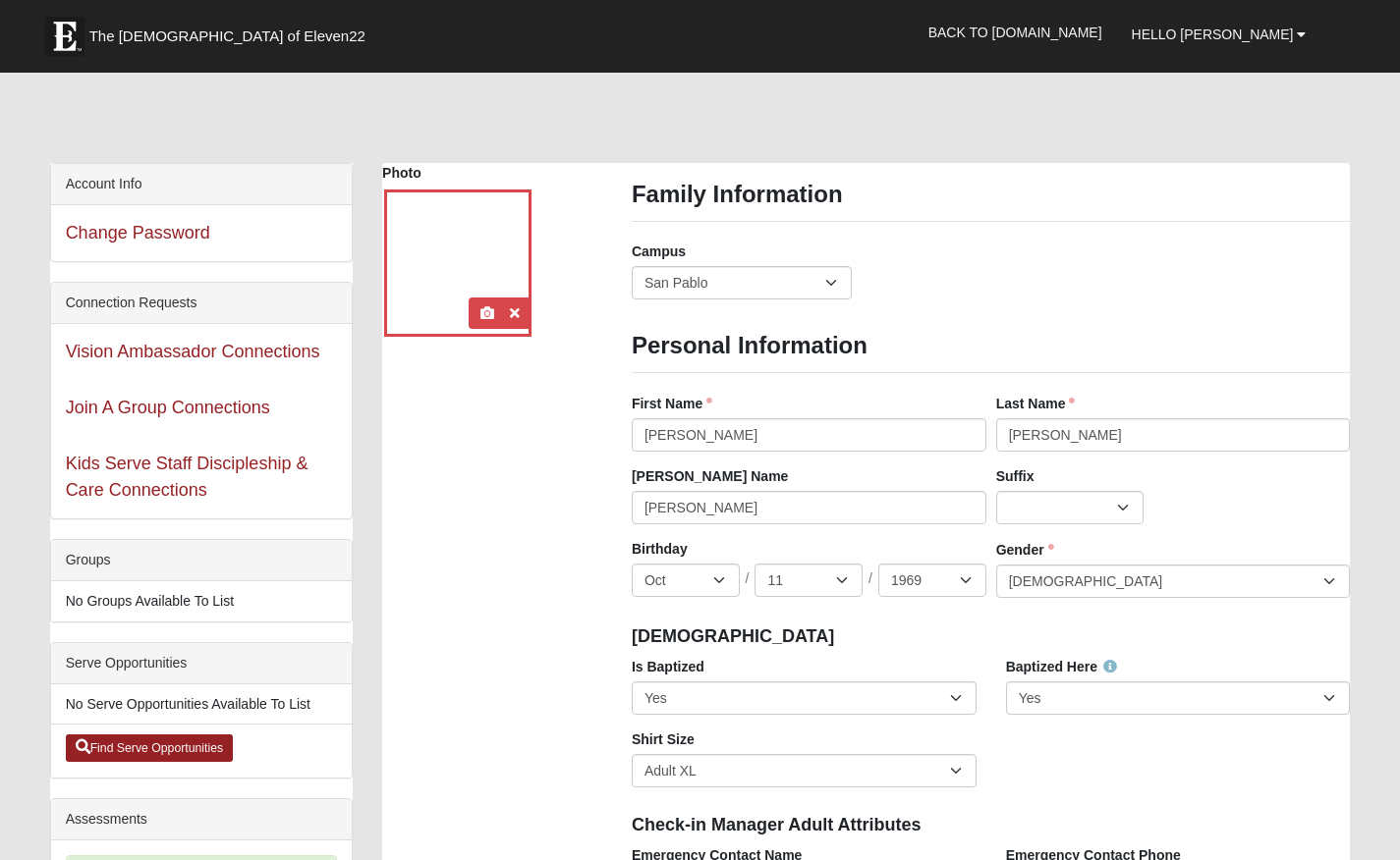
scroll to position [0, 0]
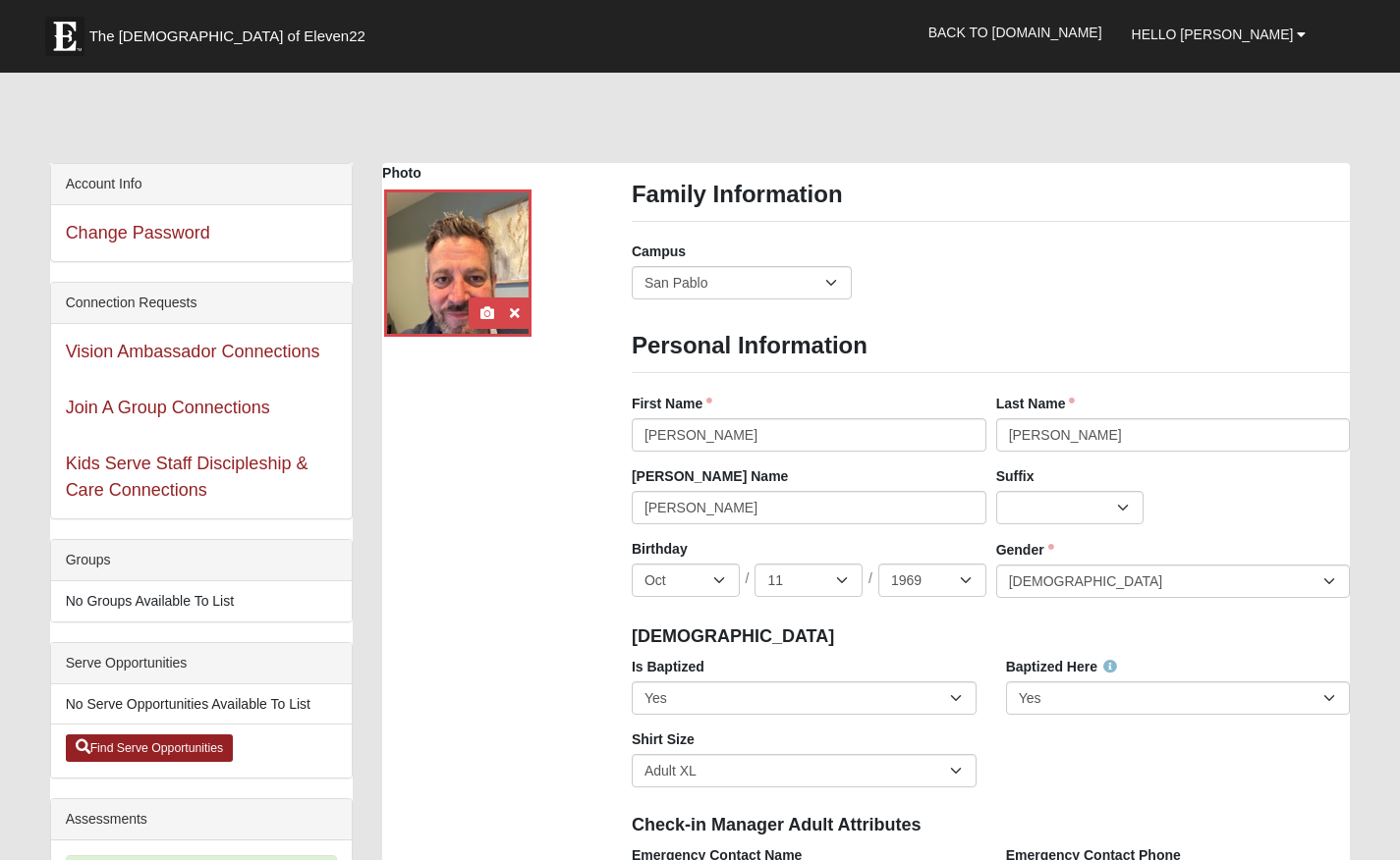
click at [484, 259] on div at bounding box center [458, 263] width 148 height 148
click at [484, 309] on icon at bounding box center [487, 313] width 14 height 14
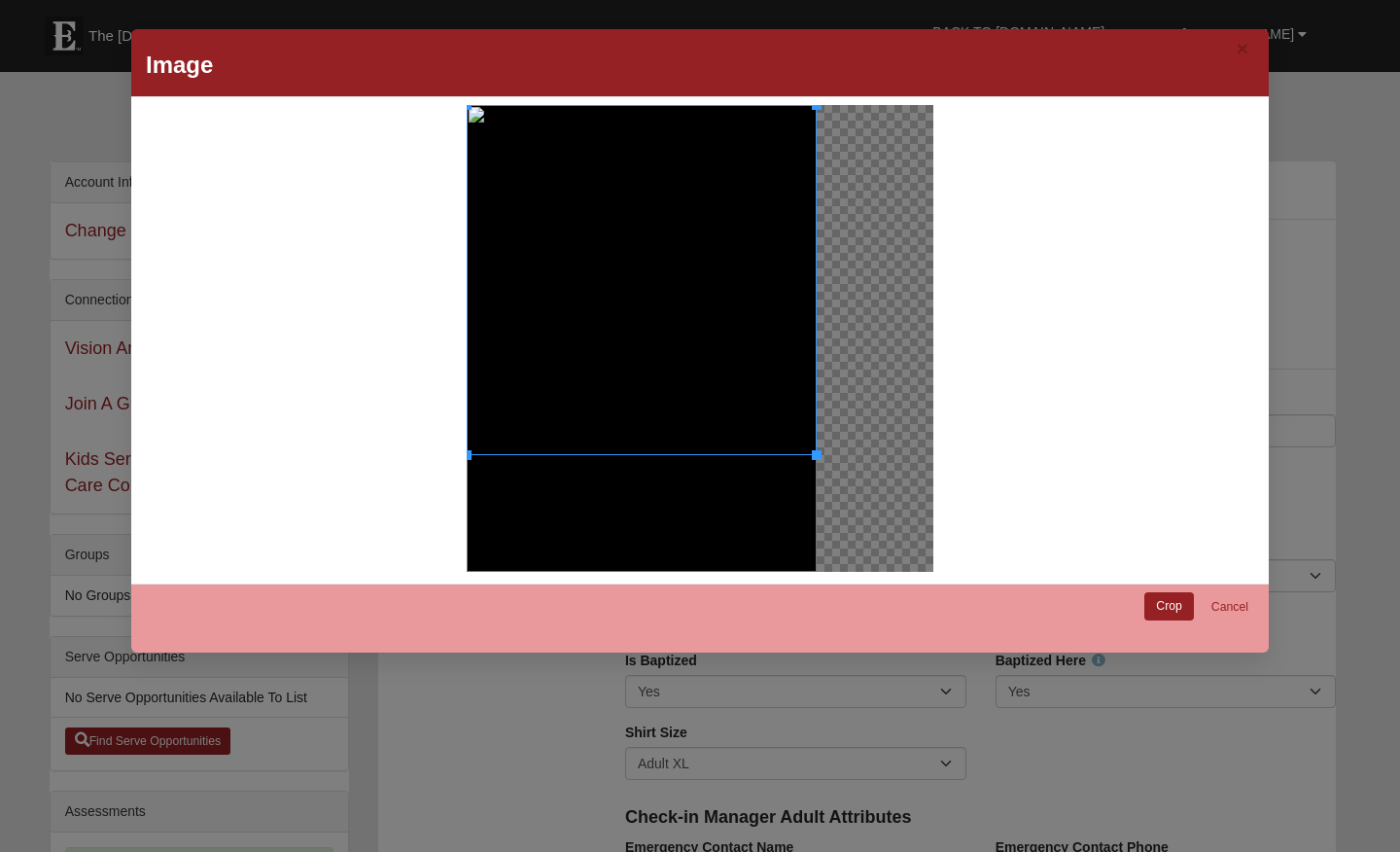
drag, startPoint x: 655, startPoint y: 455, endPoint x: 652, endPoint y: 487, distance: 32.1
click at [652, 487] on div at bounding box center [641, 338] width 350 height 467
drag, startPoint x: 643, startPoint y: 471, endPoint x: 638, endPoint y: 498, distance: 27.5
click at [638, 498] on div at bounding box center [641, 338] width 354 height 470
drag, startPoint x: 640, startPoint y: 475, endPoint x: 714, endPoint y: 256, distance: 231.2
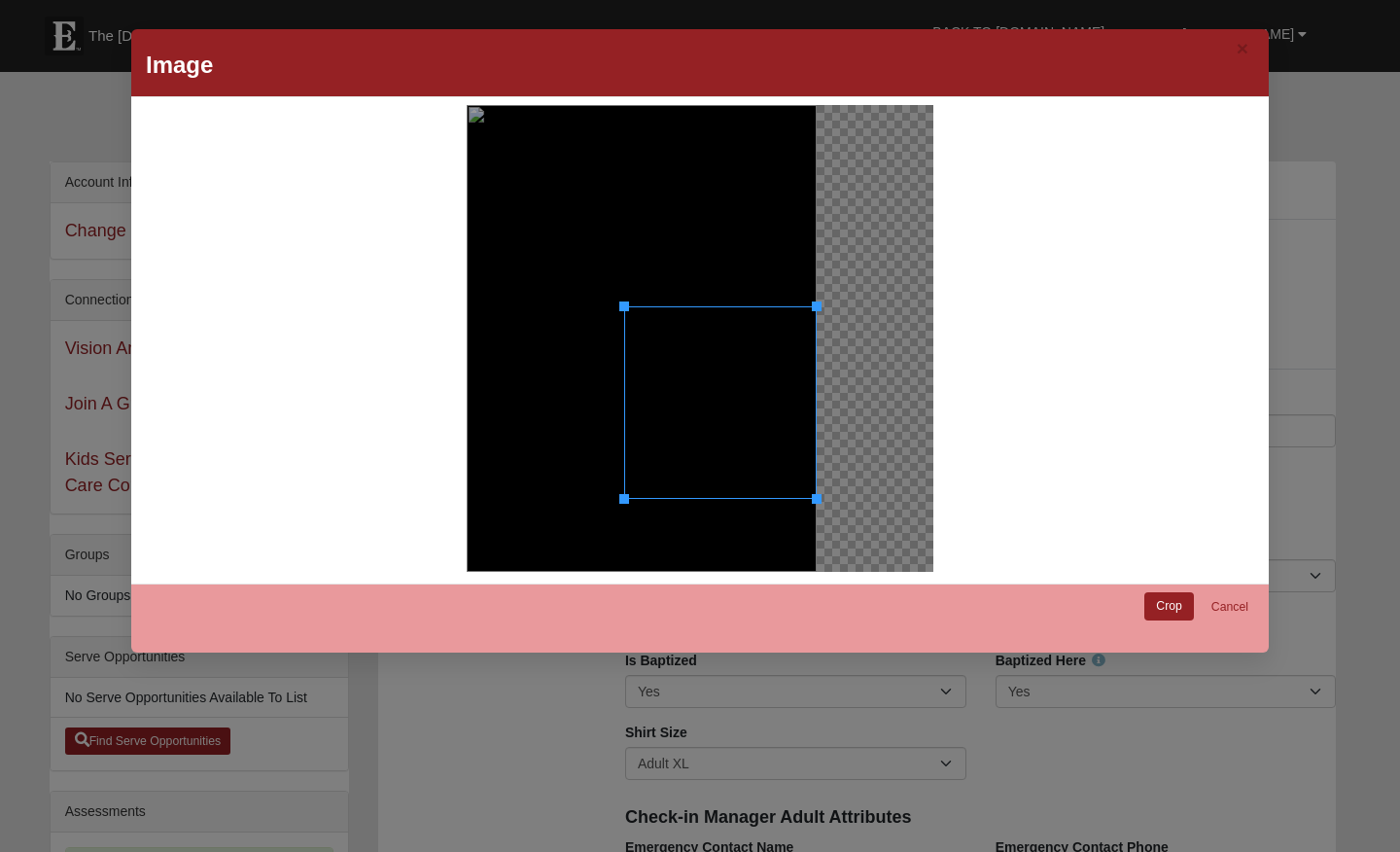
click at [714, 256] on div at bounding box center [641, 338] width 350 height 467
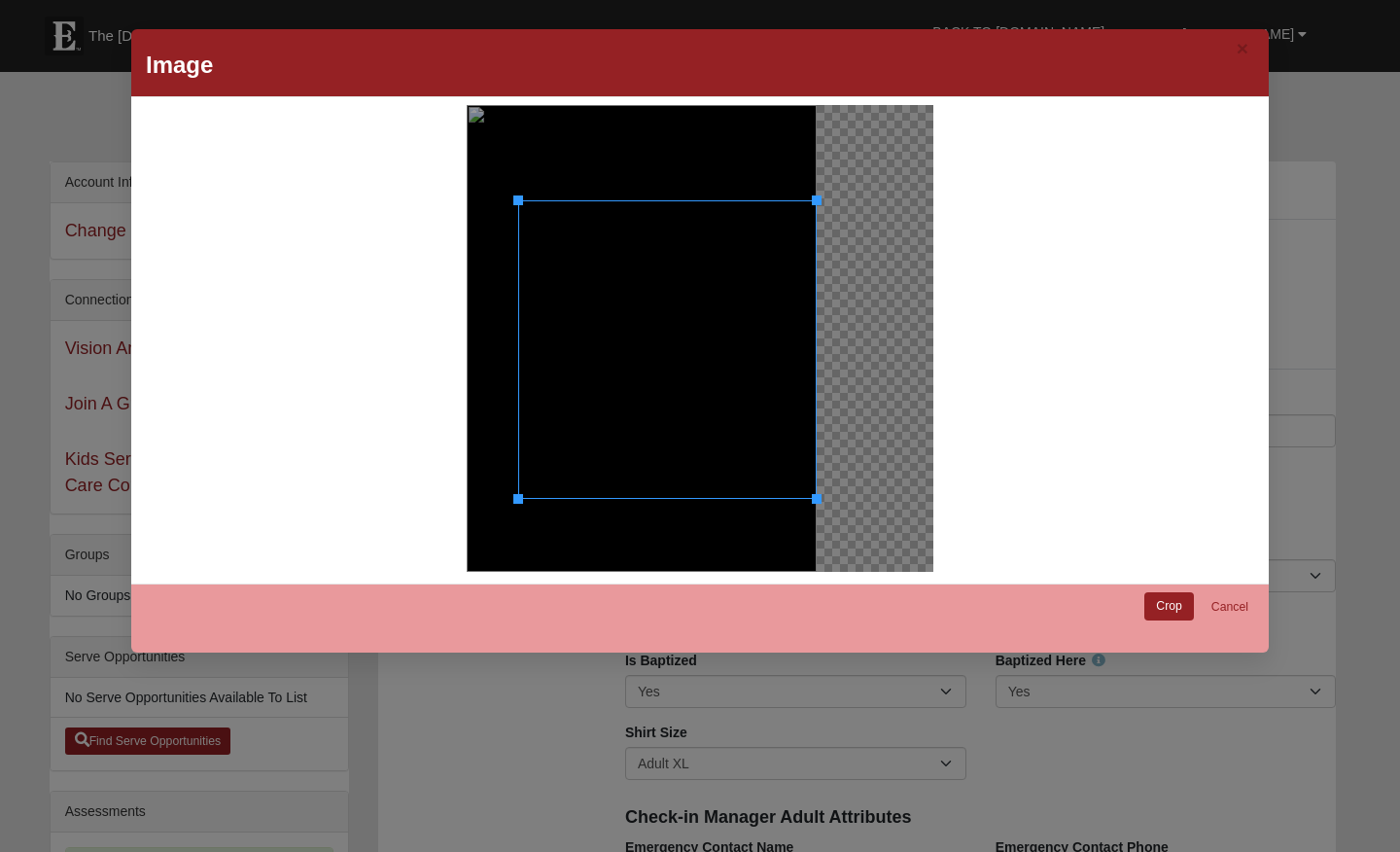
drag, startPoint x: 618, startPoint y: 304, endPoint x: 513, endPoint y: 200, distance: 147.8
click at [514, 200] on div at bounding box center [519, 201] width 10 height 10
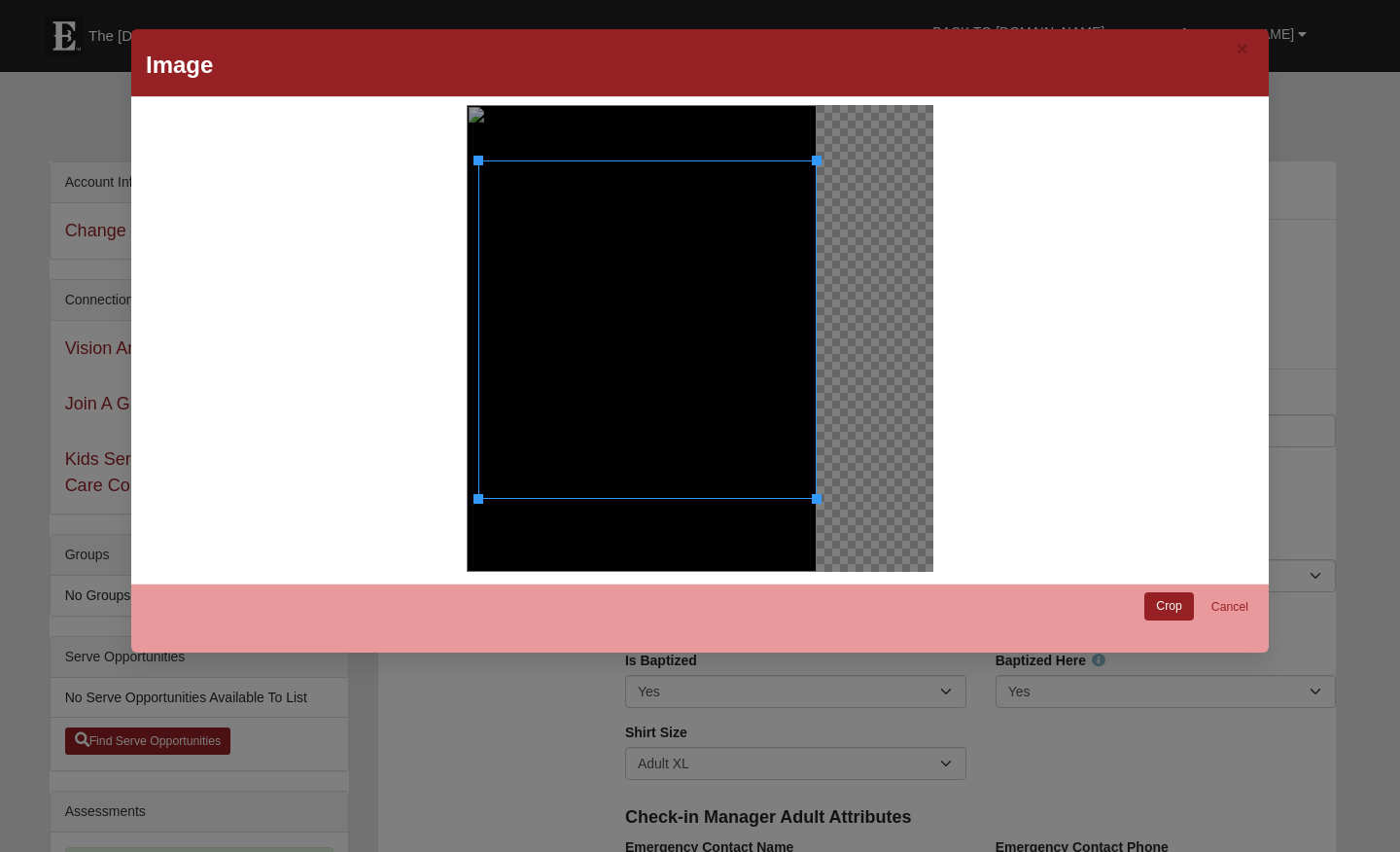
drag, startPoint x: 514, startPoint y: 203, endPoint x: 505, endPoint y: 159, distance: 44.9
click at [505, 160] on div at bounding box center [647, 329] width 339 height 339
click at [1161, 599] on link "Crop" at bounding box center [1169, 606] width 49 height 29
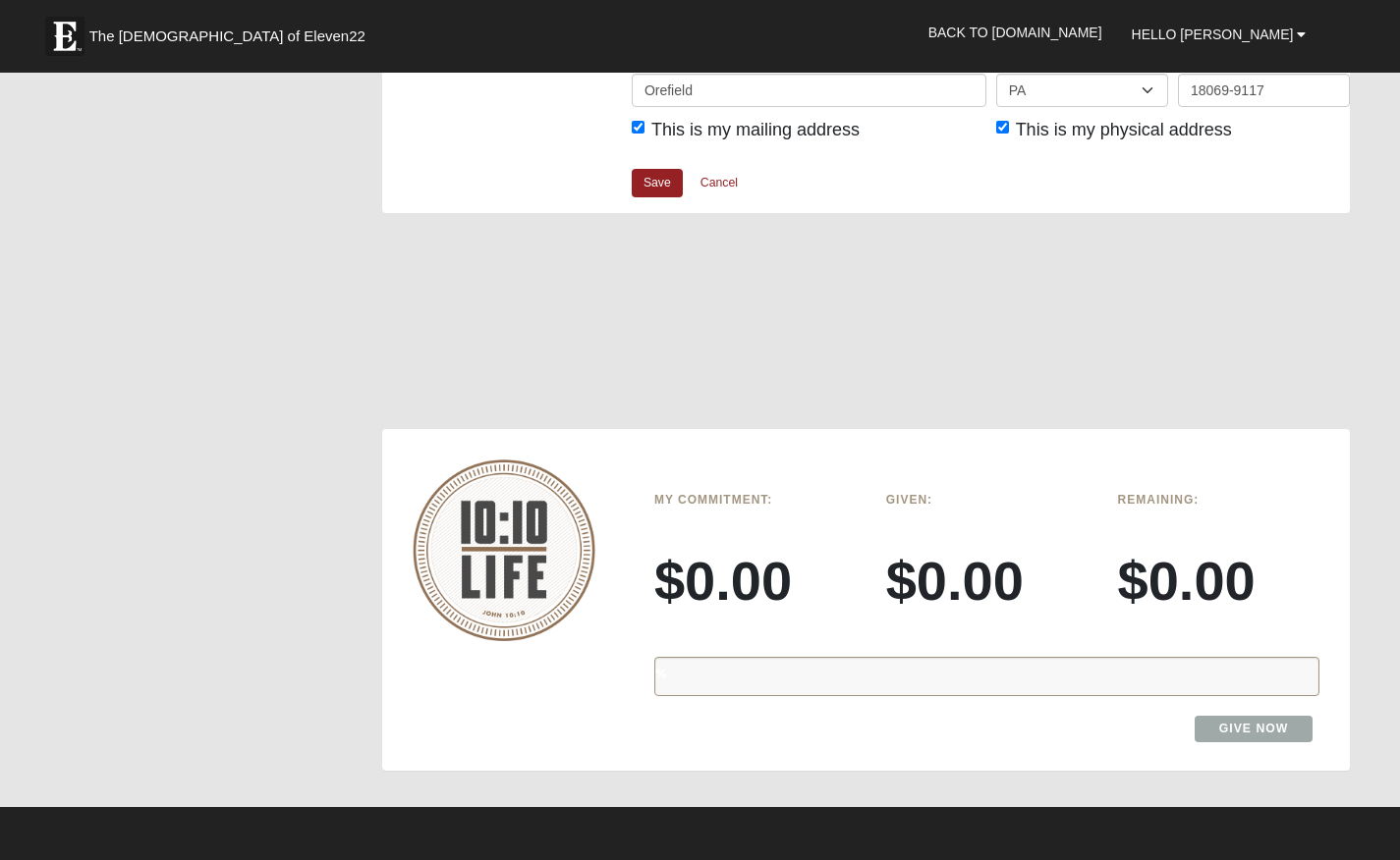
scroll to position [2706, 0]
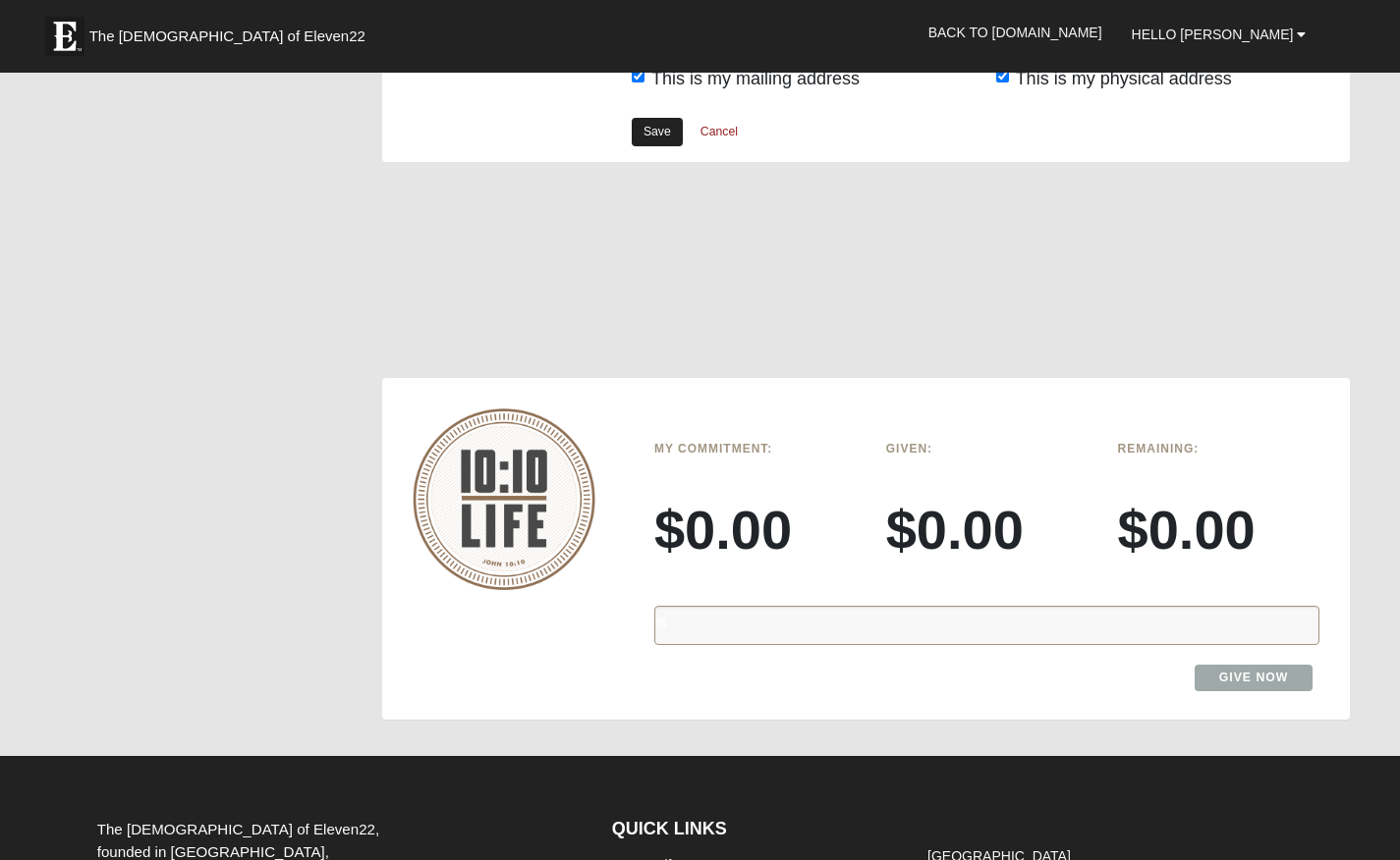
click at [663, 118] on link "Save" at bounding box center [657, 132] width 51 height 29
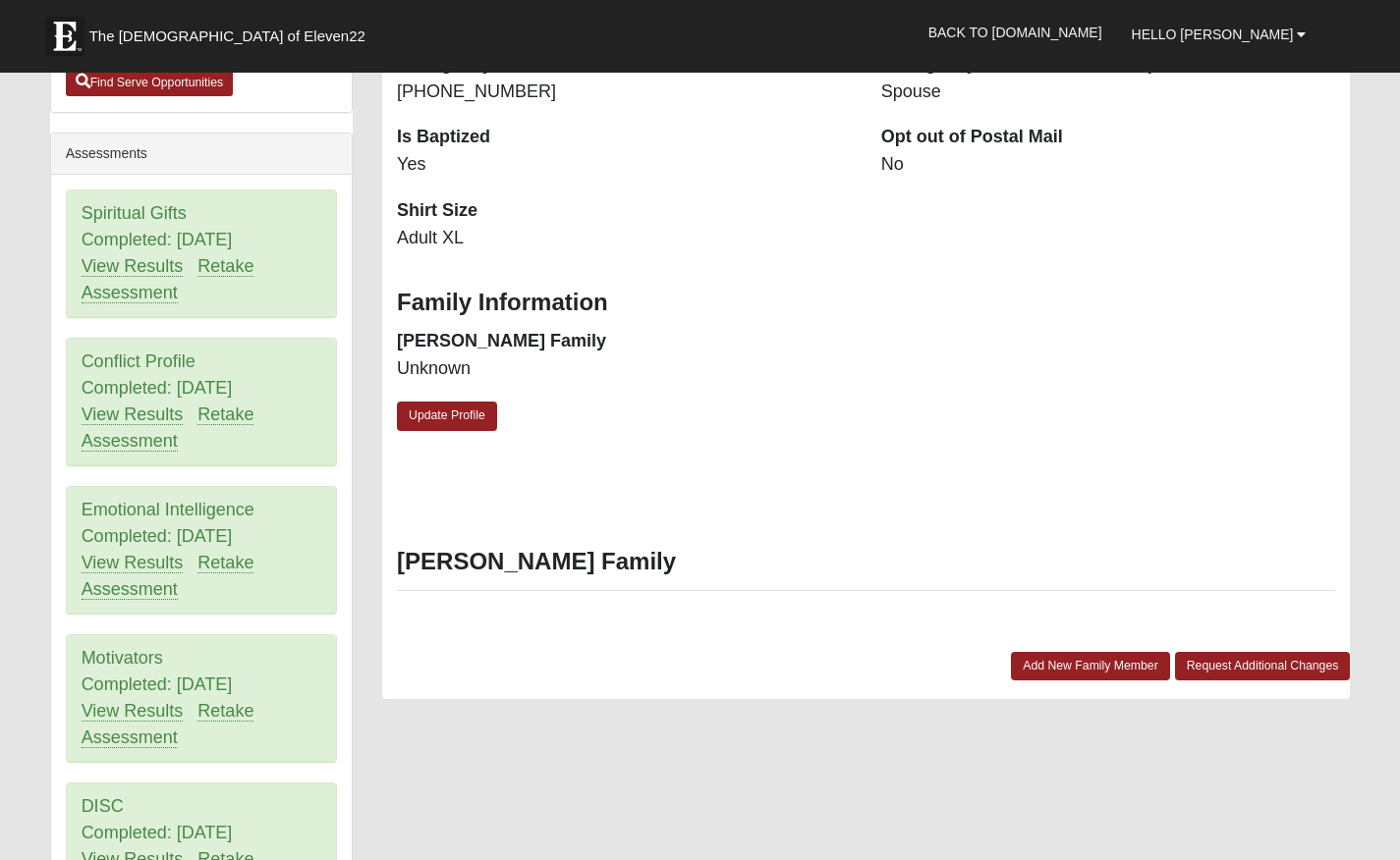
scroll to position [663, 0]
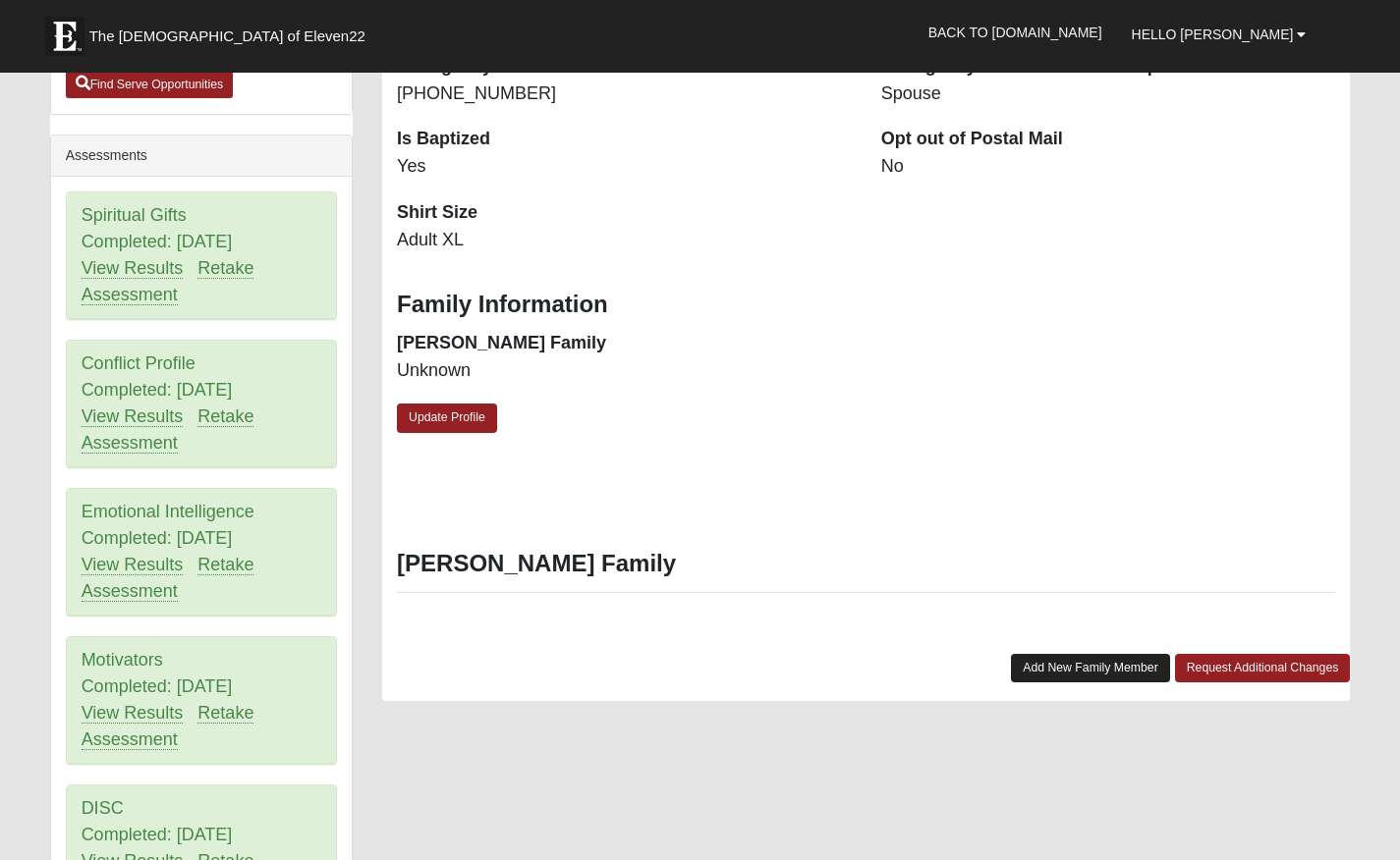
click at [1059, 655] on link "Add New Family Member" at bounding box center [1090, 668] width 159 height 29
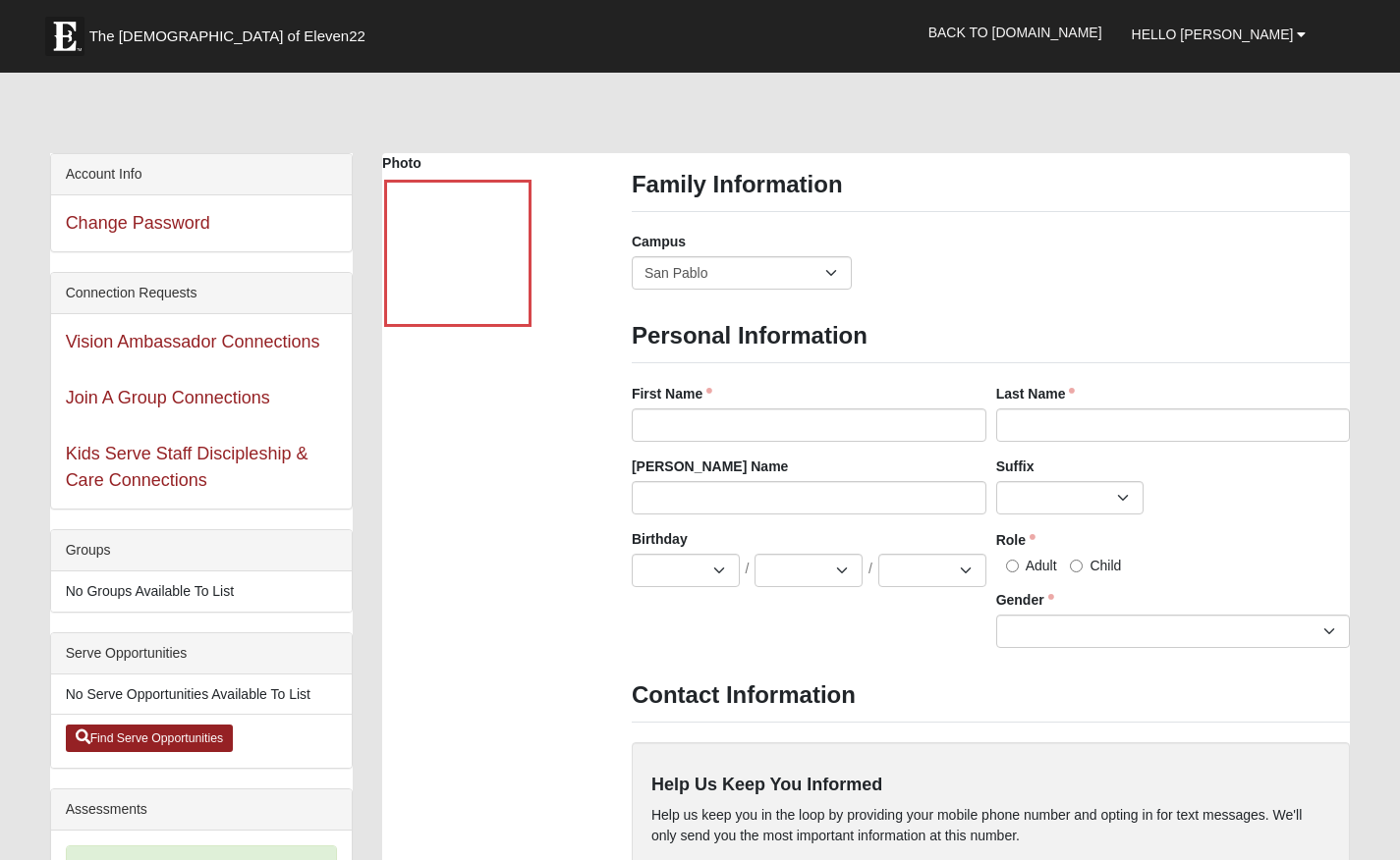
scroll to position [8, 0]
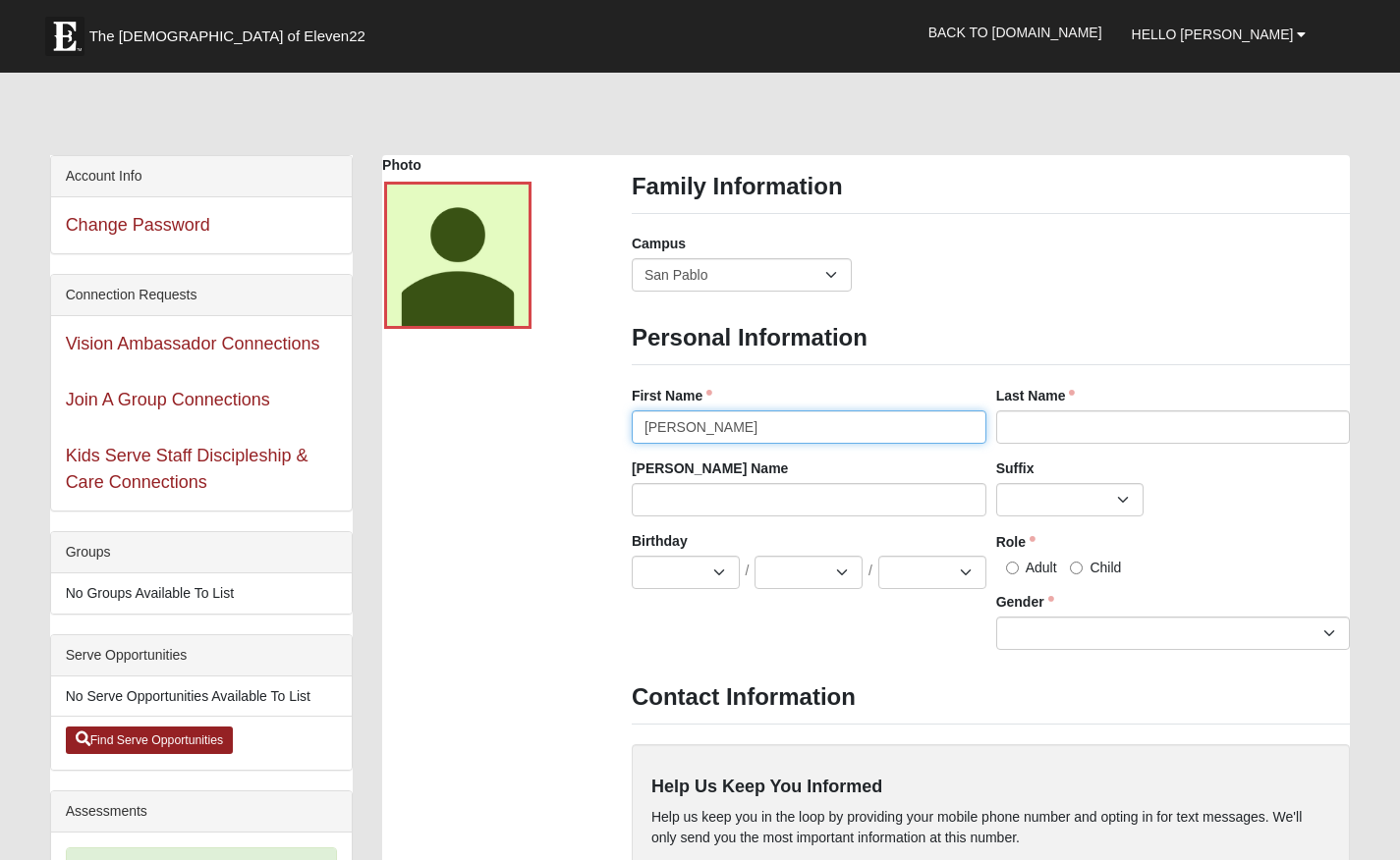
type input "[PERSON_NAME]"
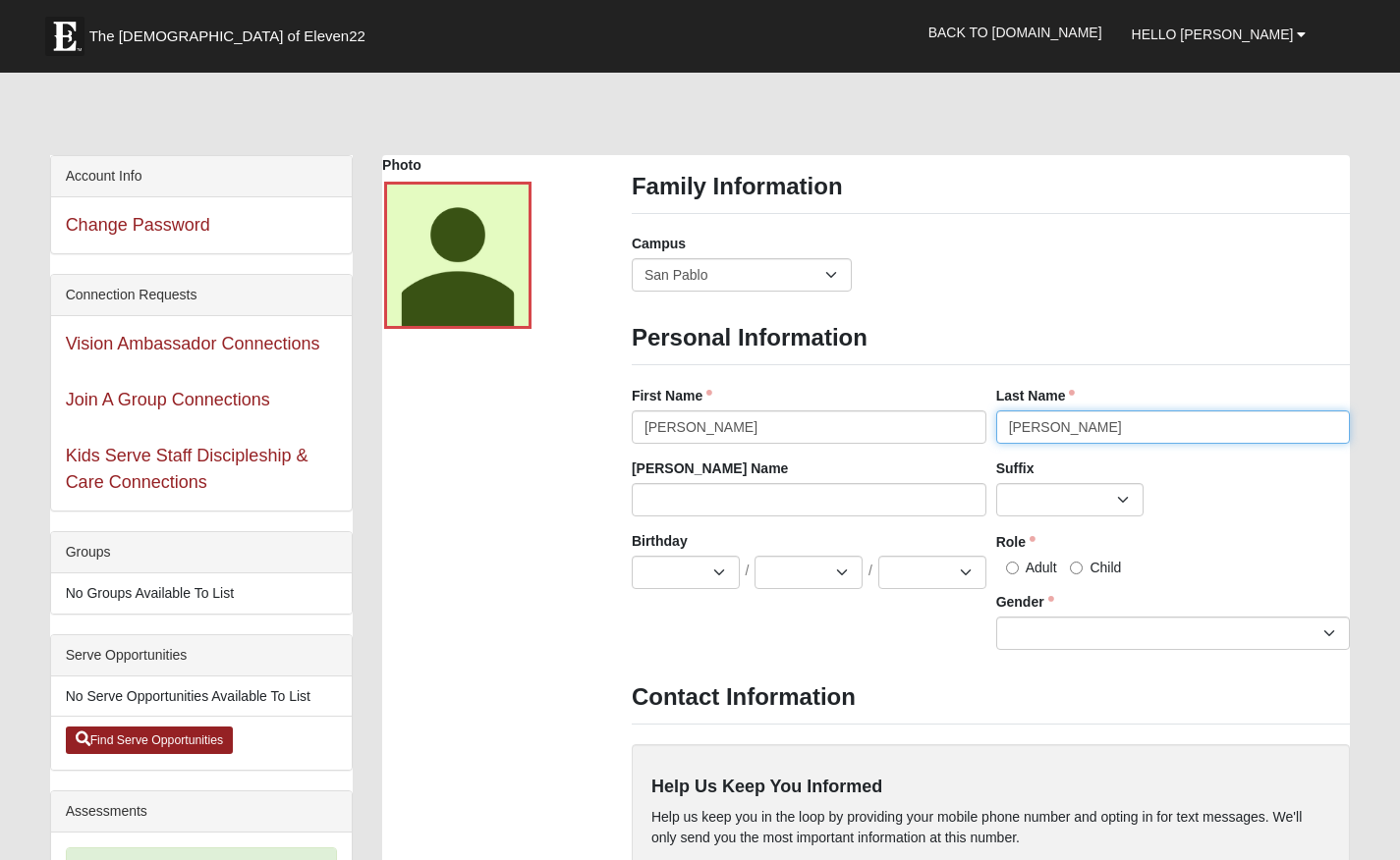
type input "[PERSON_NAME]"
select select "12"
select select "3"
select select "1971"
click at [1015, 565] on input "Adult" at bounding box center [1012, 568] width 13 height 13
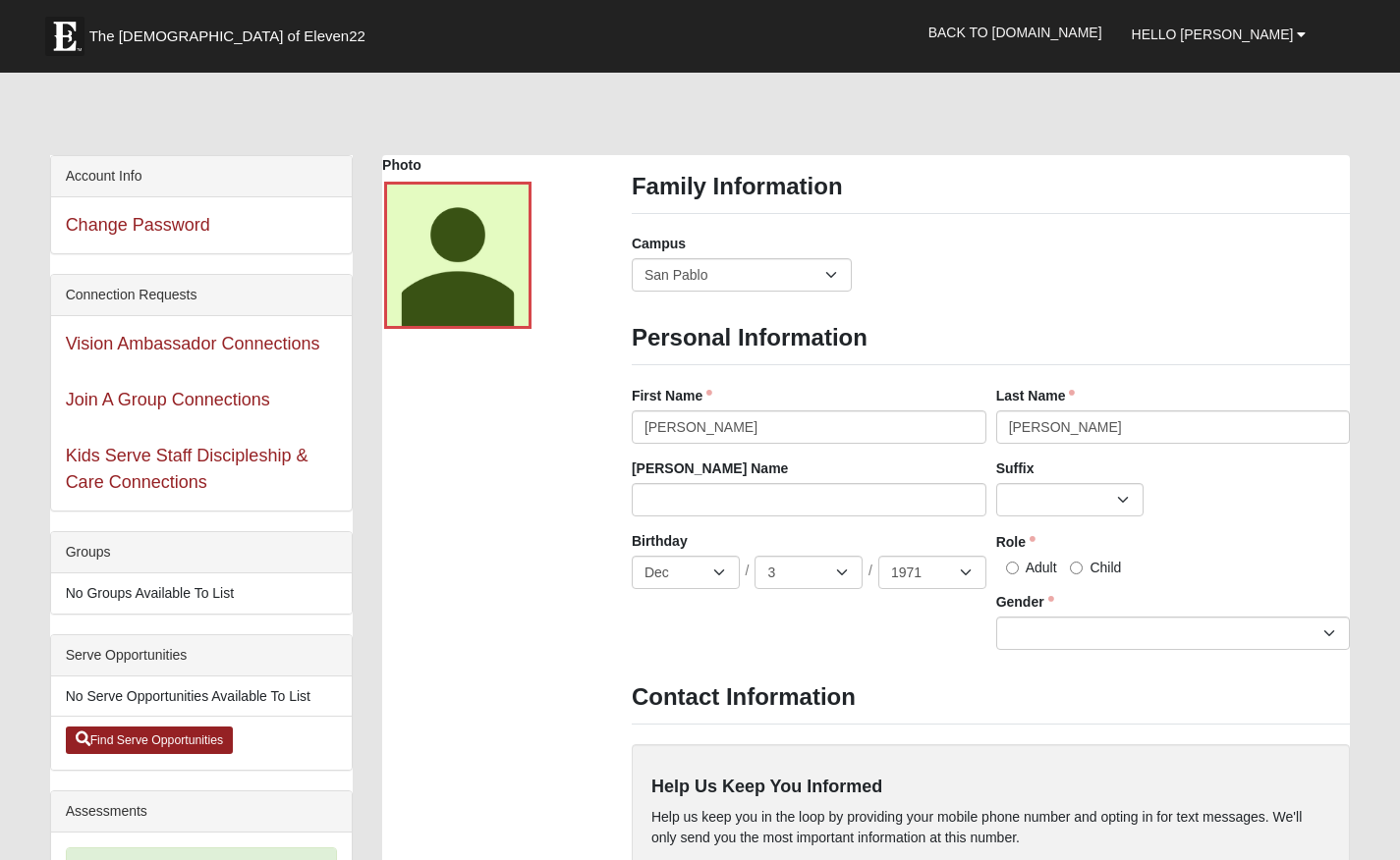
radio input "true"
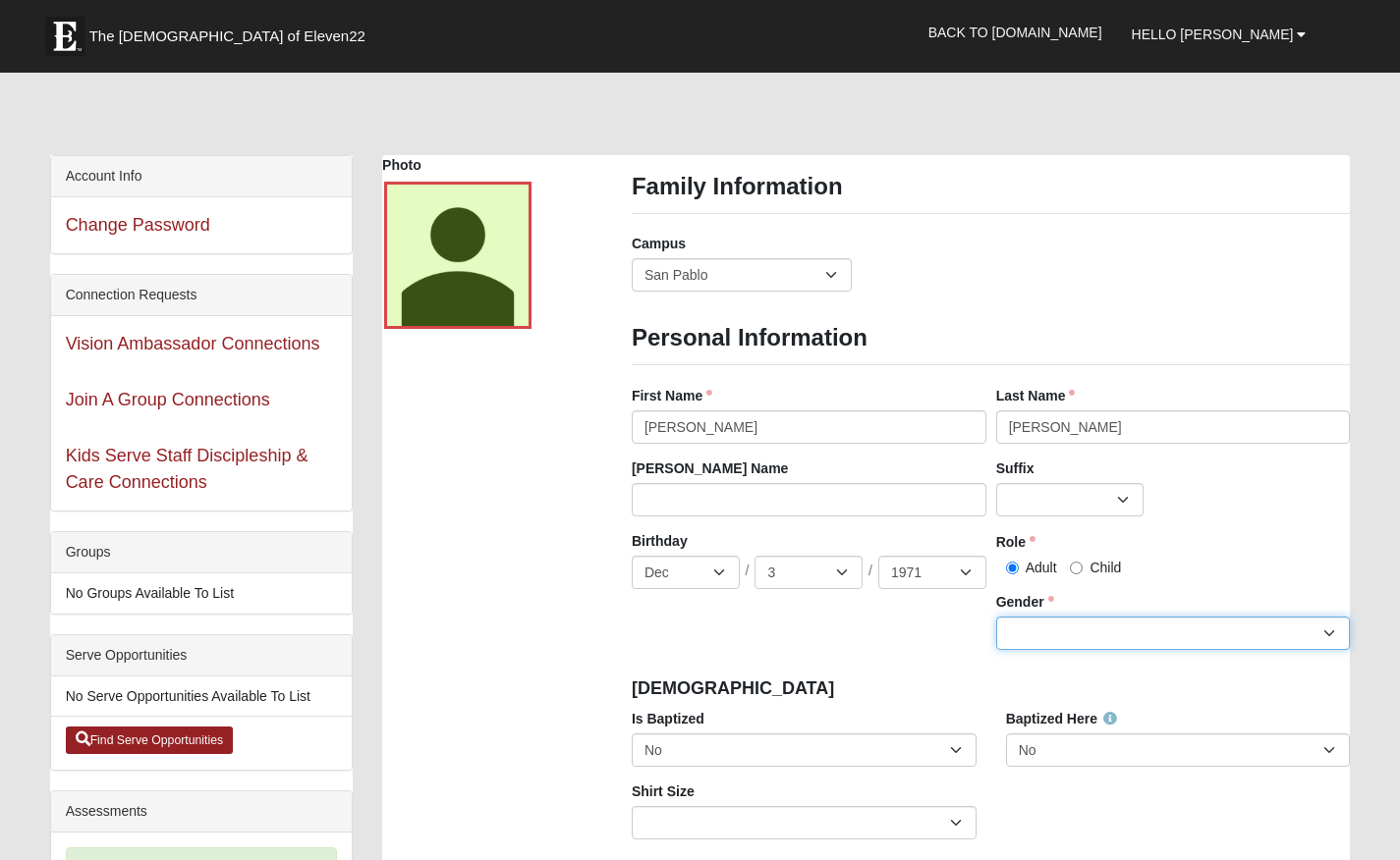
select select "[DEMOGRAPHIC_DATA]"
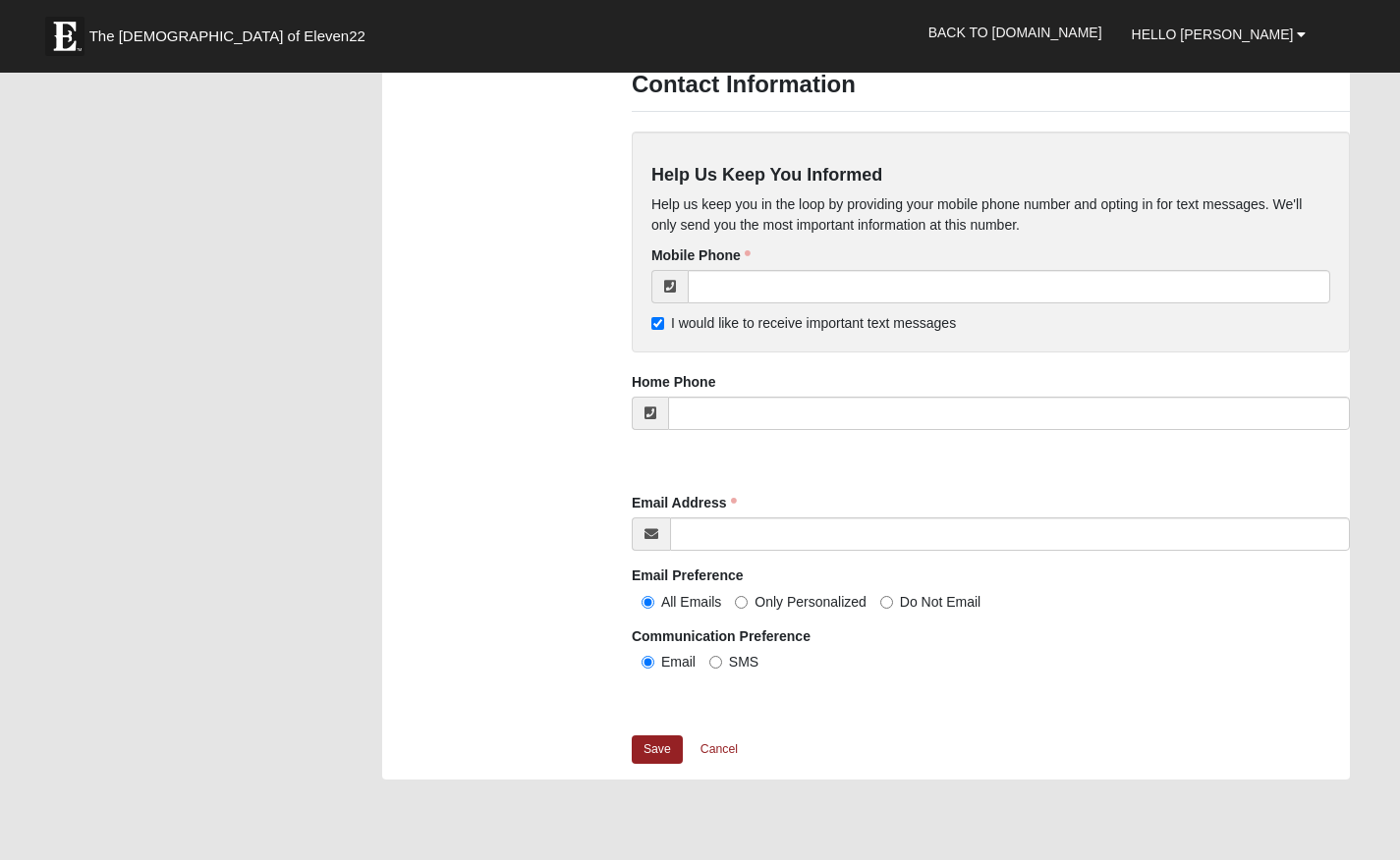
scroll to position [1718, 0]
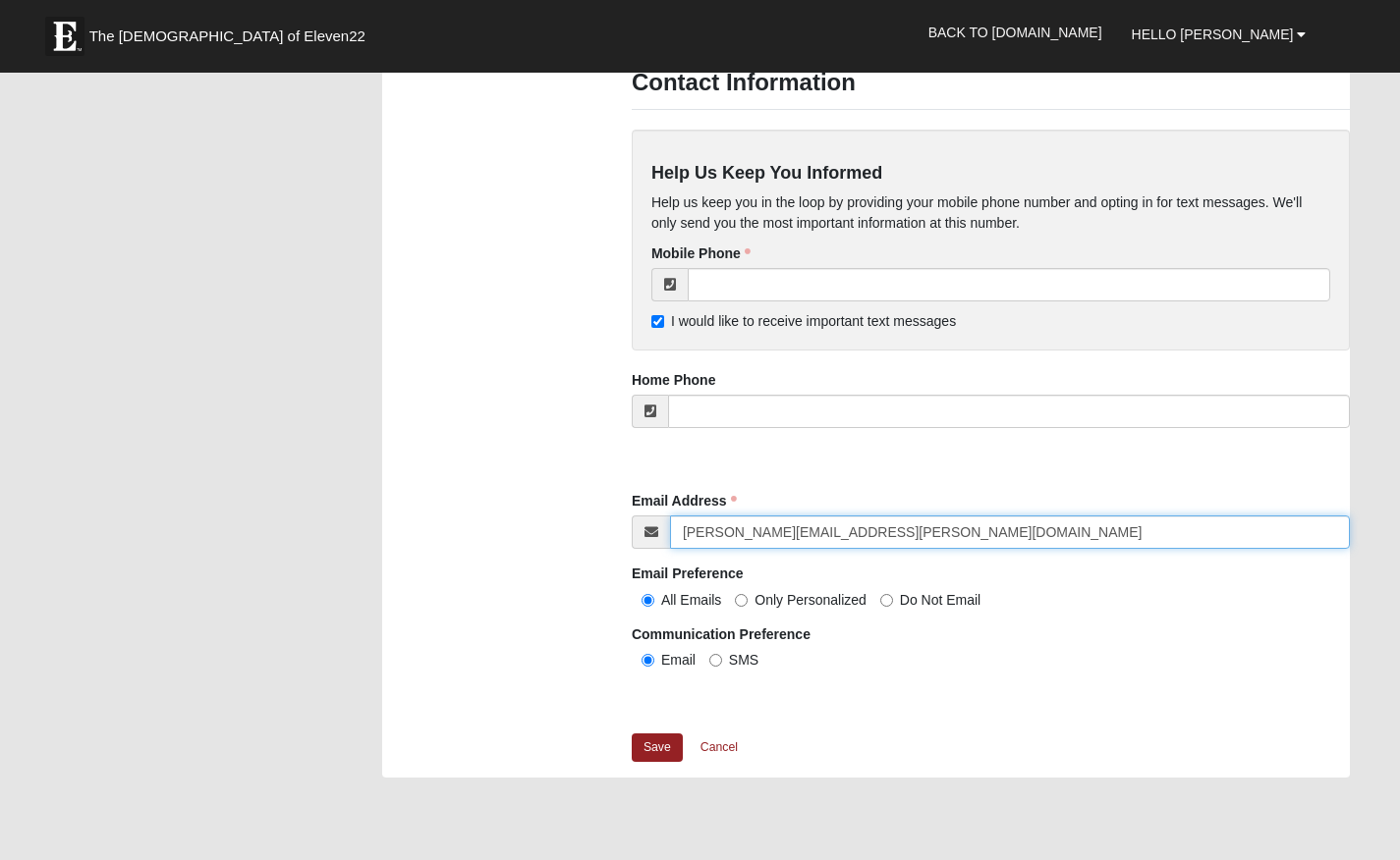
type input "[PERSON_NAME][EMAIL_ADDRESS][PERSON_NAME][DOMAIN_NAME]"
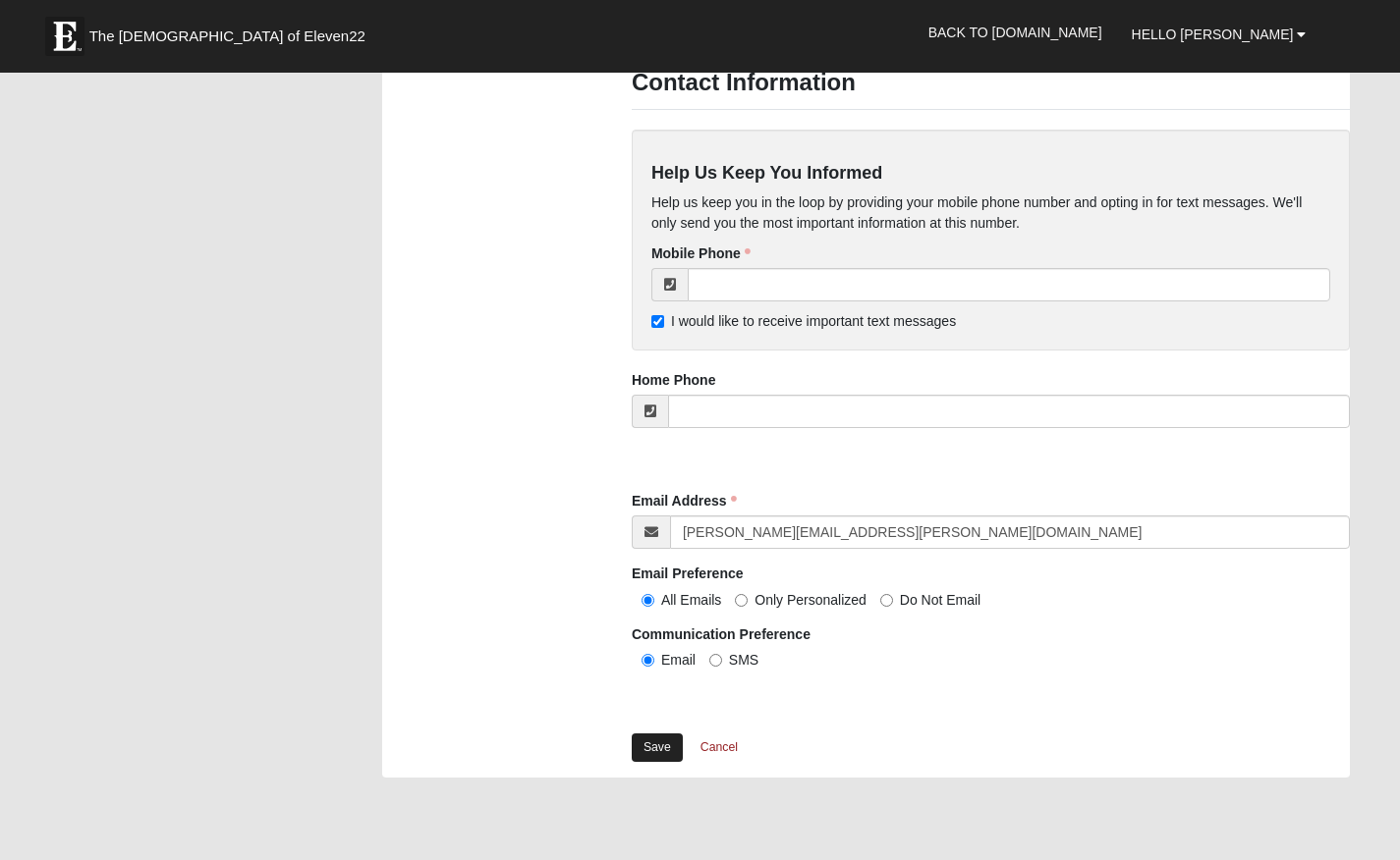
click at [656, 739] on link "Save" at bounding box center [657, 747] width 51 height 29
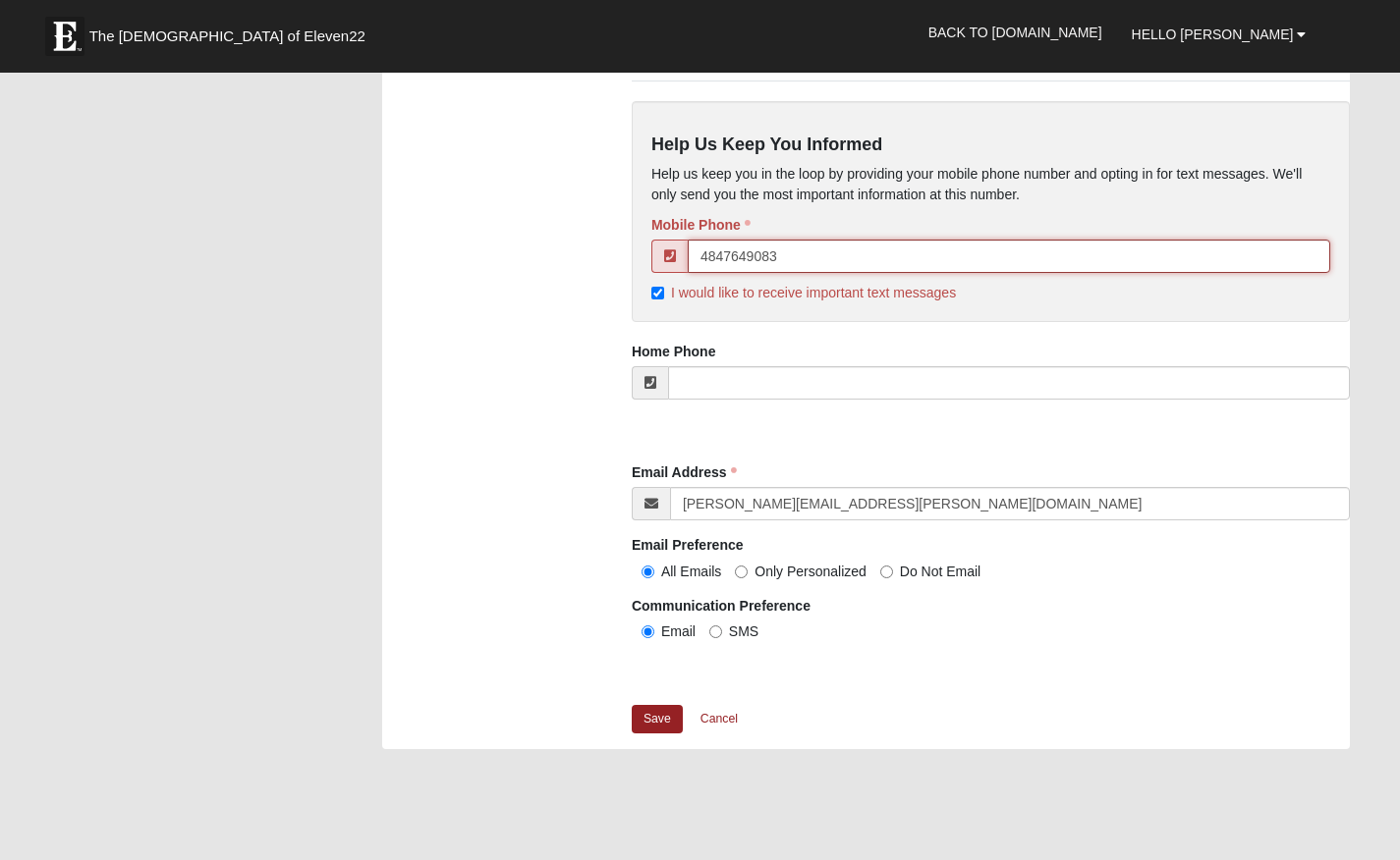
scroll to position [1858, 0]
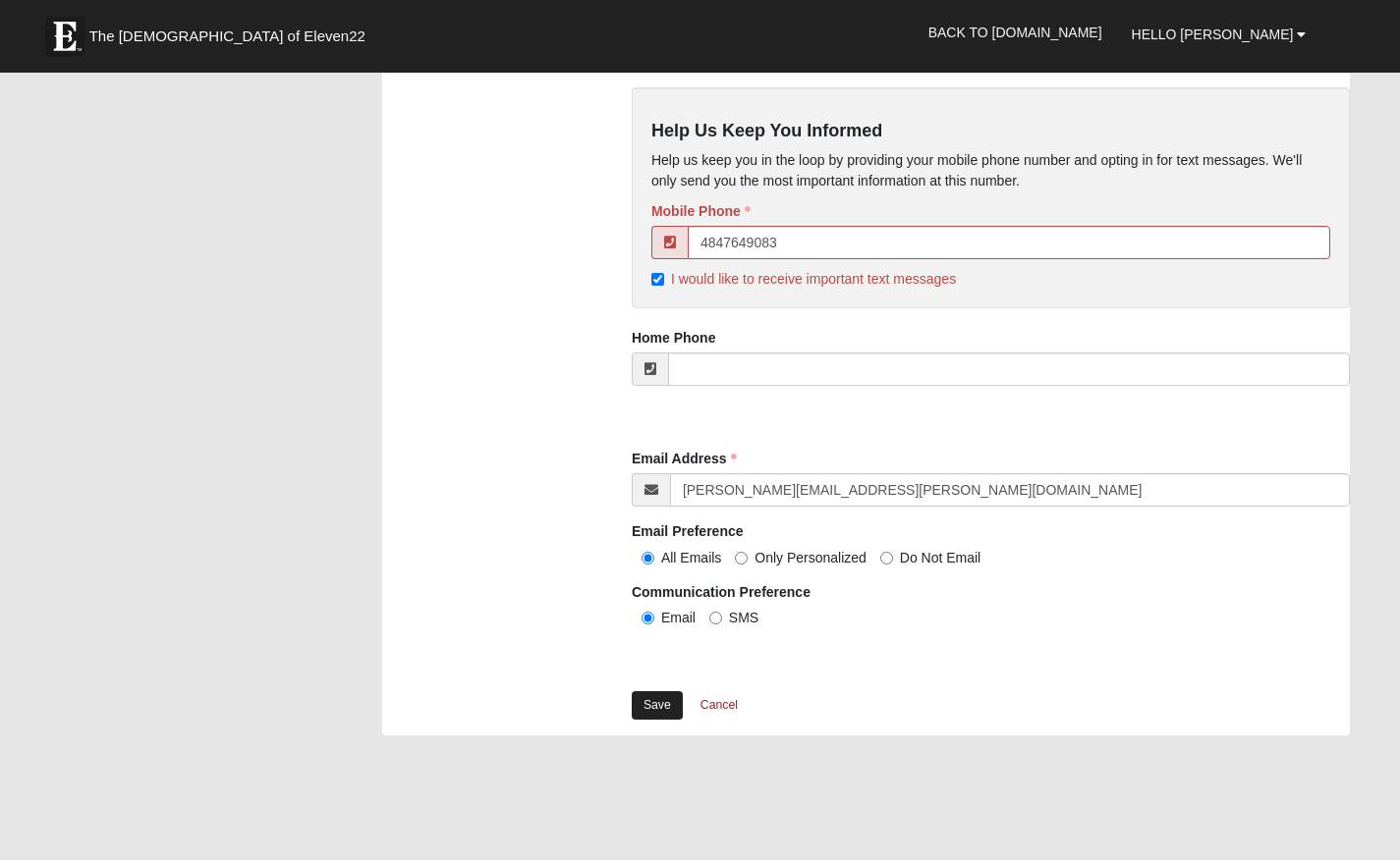
type input "[PHONE_NUMBER]"
click at [656, 695] on link "Save" at bounding box center [657, 705] width 51 height 29
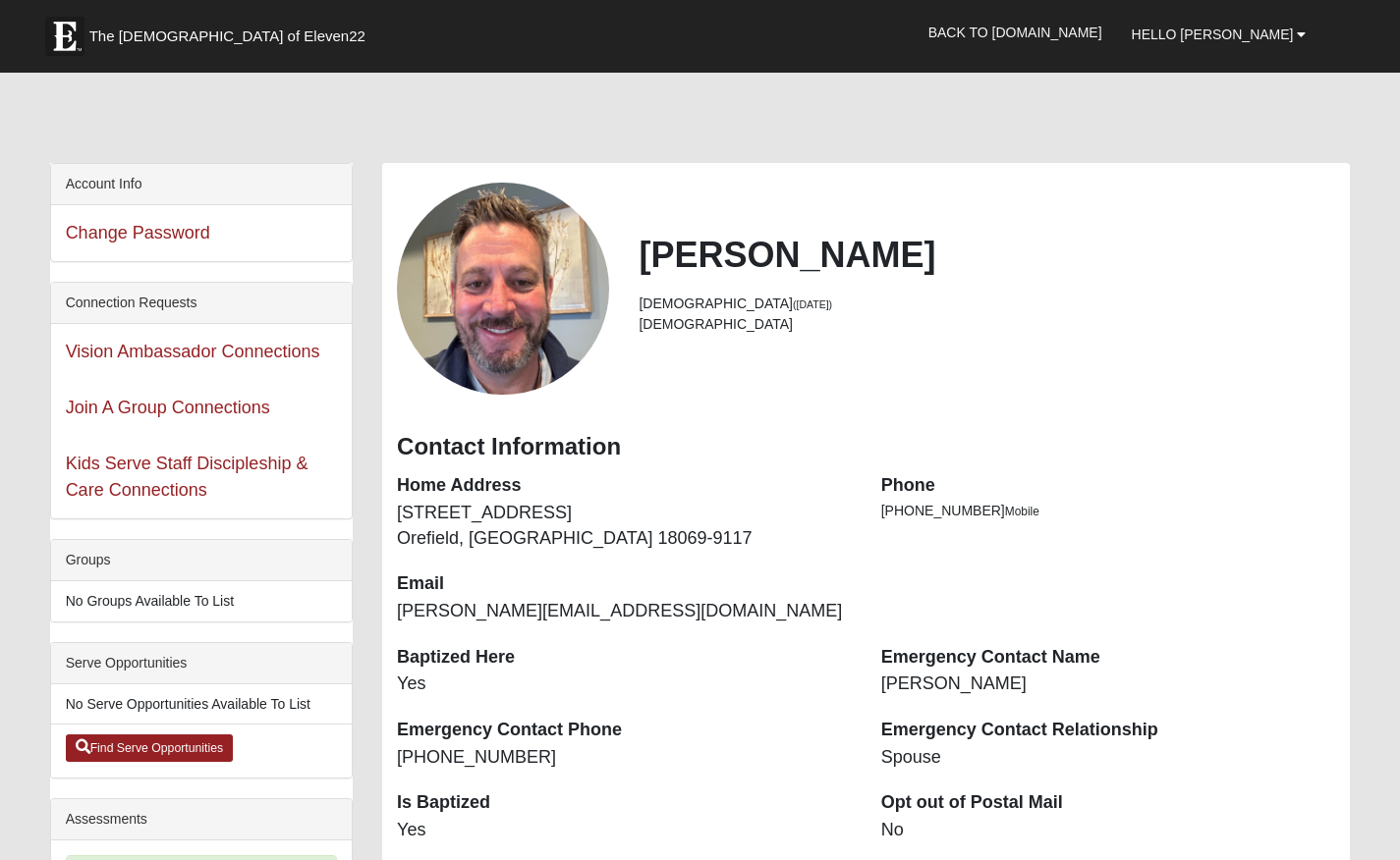
click at [130, 34] on span "The [DEMOGRAPHIC_DATA] of Eleven22" at bounding box center [228, 37] width 276 height 20
